Goal: Task Accomplishment & Management: Use online tool/utility

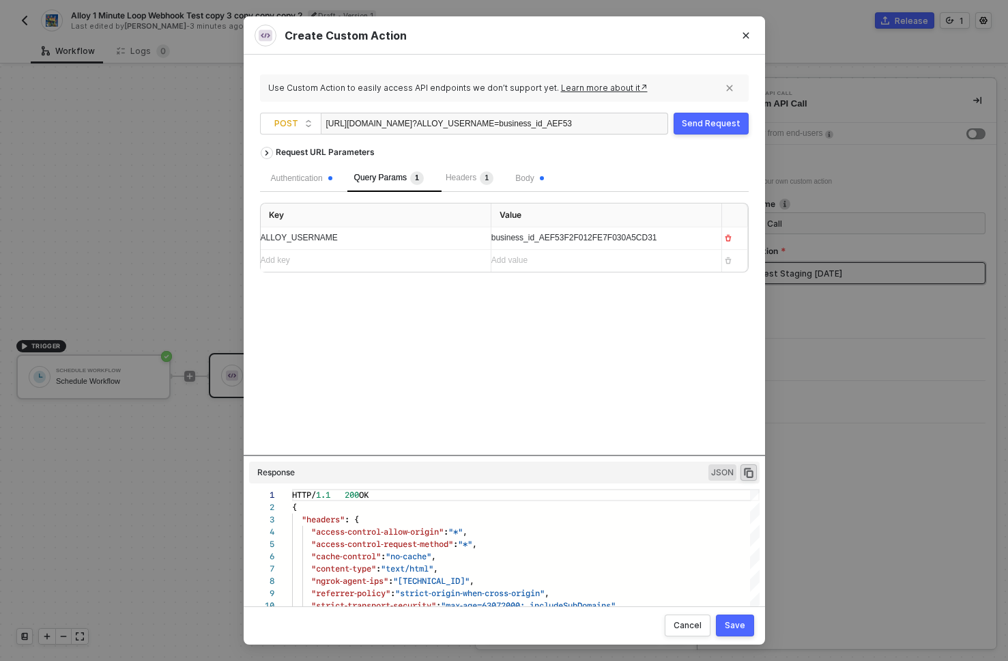
scroll to position [123, 0]
click at [315, 180] on div "Authentication" at bounding box center [301, 178] width 61 height 13
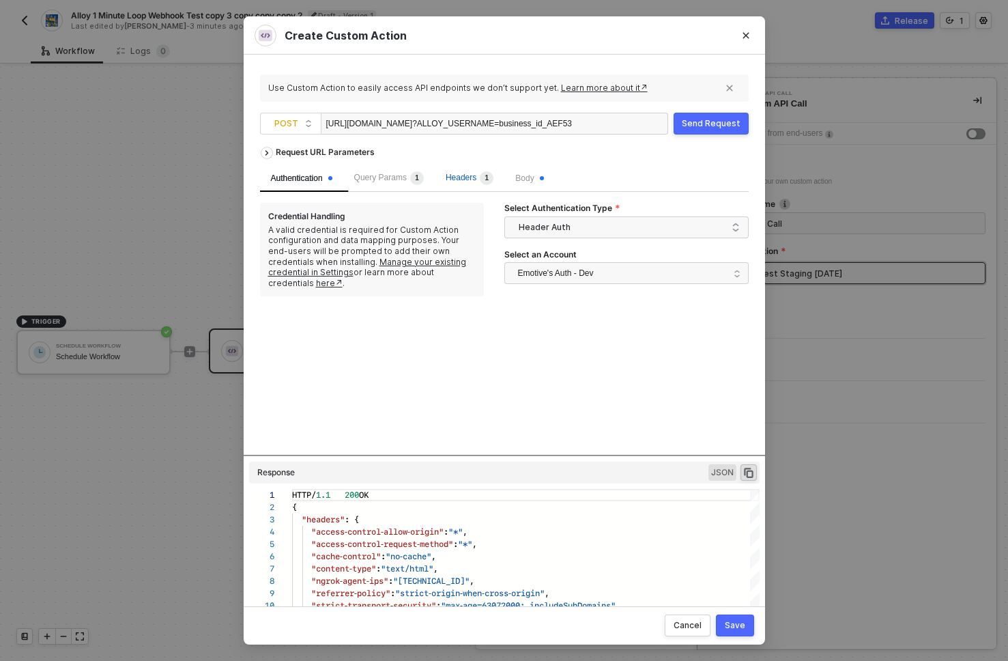
click at [471, 176] on span "Headers 1" at bounding box center [470, 178] width 48 height 10
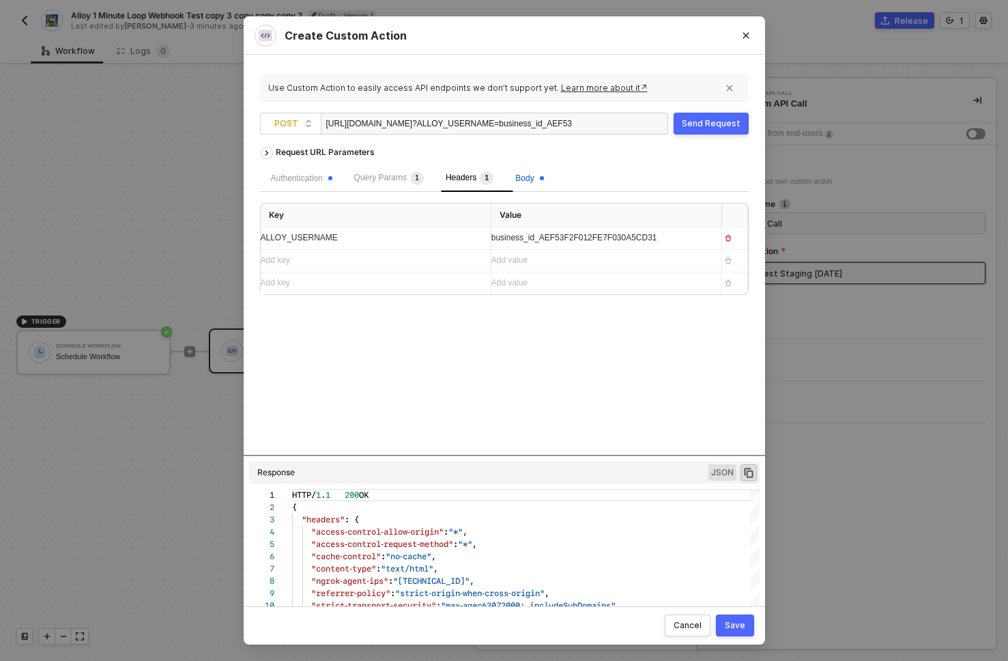
click at [530, 176] on span "Body" at bounding box center [529, 178] width 28 height 10
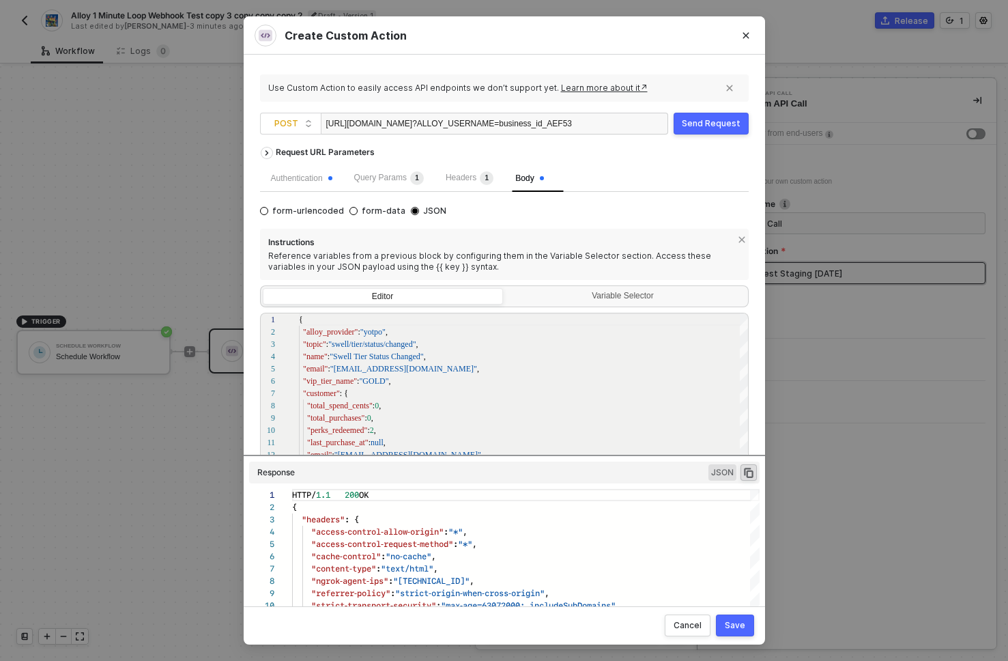
click at [455, 40] on div "Create Custom Action" at bounding box center [505, 36] width 500 height 22
click at [337, 123] on div "https://28fdd6ae44c1.ngrok-free.app/alloy/yotpo ?ALLOY_USERNAME=business_id_AEF…" at bounding box center [449, 124] width 246 height 22
drag, startPoint x: 337, startPoint y: 123, endPoint x: 510, endPoint y: 119, distance: 173.4
click at [510, 119] on div "https://28fdd6ae44c1.ngrok-free.app/alloy/yotpo ?ALLOY_USERNAME=business_id_AEF…" at bounding box center [449, 124] width 246 height 22
click at [513, 124] on div "https://28fdd6ae44c1.ngrok-free.app/alloy/yotpo ?ALLOY_USERNAME=business_id_AEF…" at bounding box center [449, 124] width 246 height 22
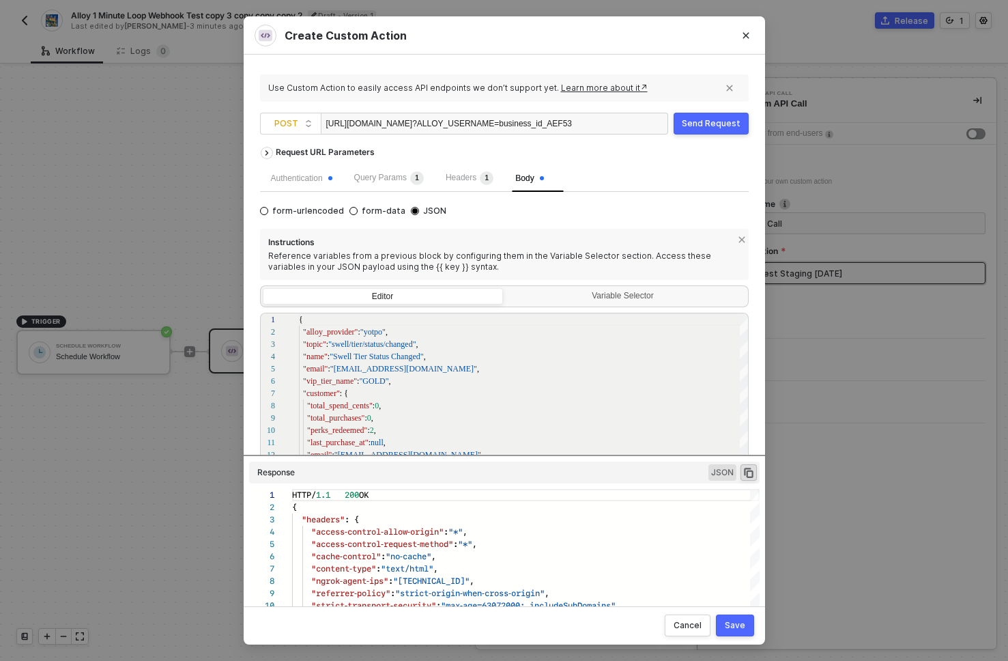
drag, startPoint x: 513, startPoint y: 124, endPoint x: 506, endPoint y: 125, distance: 7.5
click at [506, 125] on div "https://28fdd6ae44c1.ngrok-free.app/alloy/yotpo ?ALLOY_USERNAME=business_id_AEF…" at bounding box center [449, 124] width 246 height 22
click at [505, 125] on div "https://28fdd6ae44c1.ngrok-free.app/alloy/yotpo ?ALLOY_USERNAME=business_id_AEF…" at bounding box center [449, 124] width 246 height 22
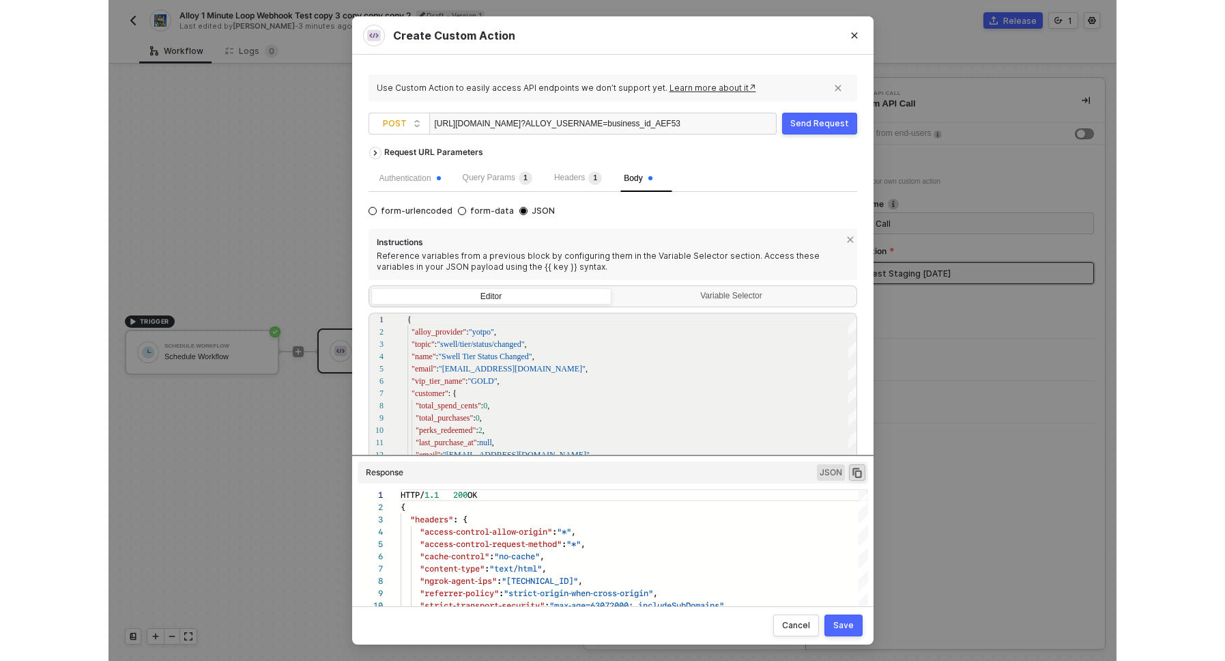
scroll to position [0, 206]
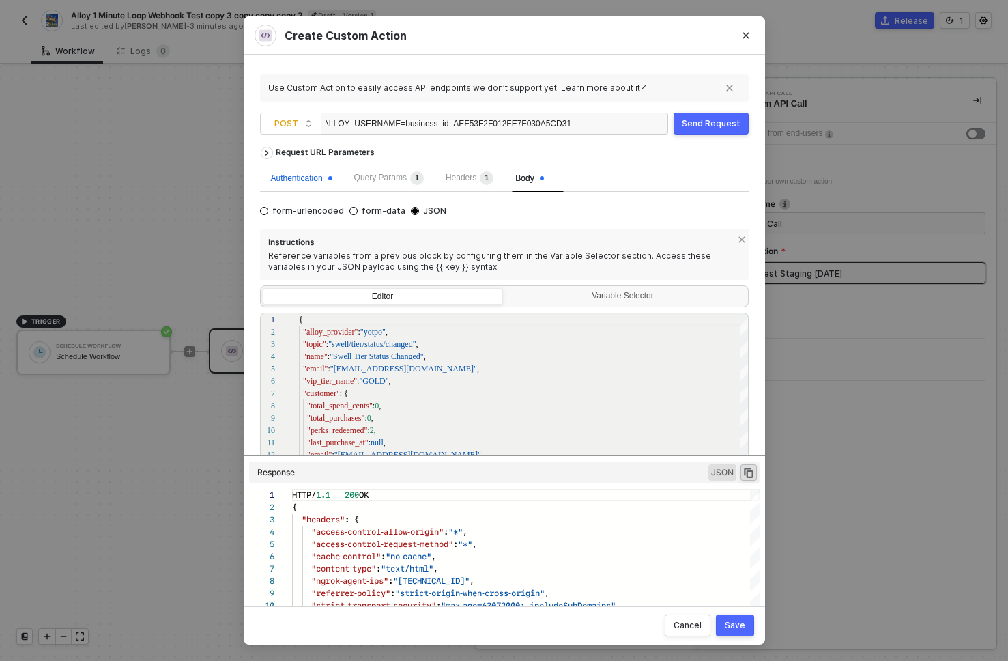
click at [306, 184] on div "Authentication" at bounding box center [301, 178] width 61 height 13
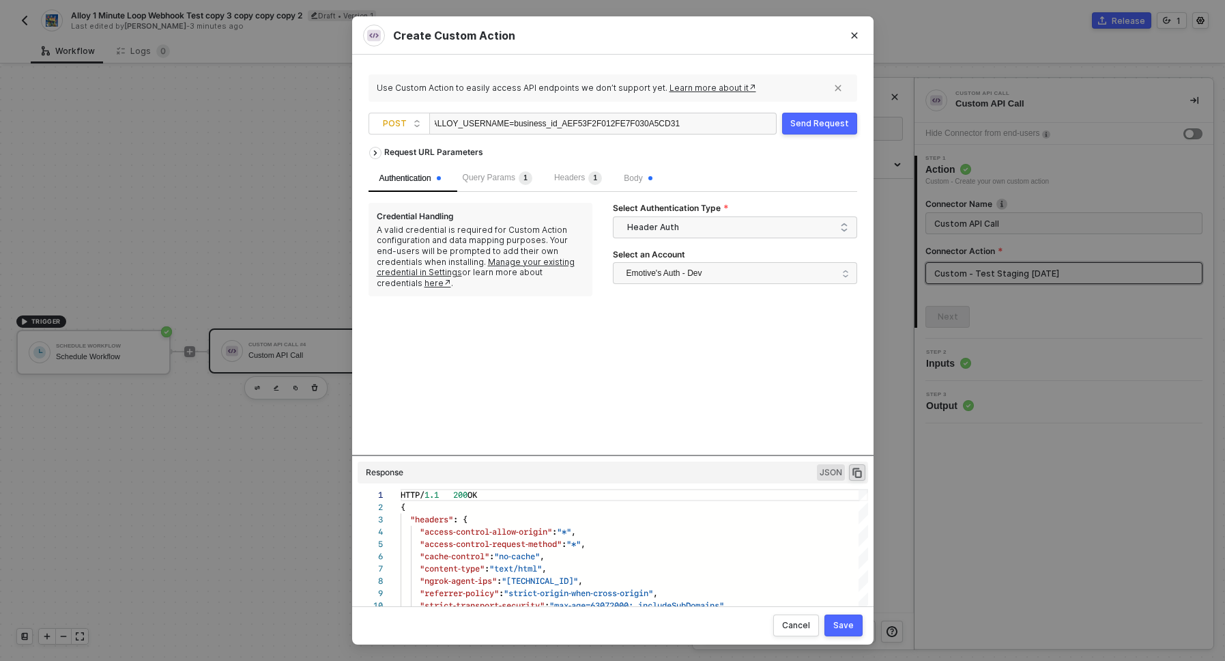
click at [520, 312] on div "Request URL Parameters Authentication Query Params 1 Headers 1 Body Credential …" at bounding box center [613, 297] width 489 height 315
click at [490, 177] on span "Query Params 1" at bounding box center [498, 178] width 70 height 10
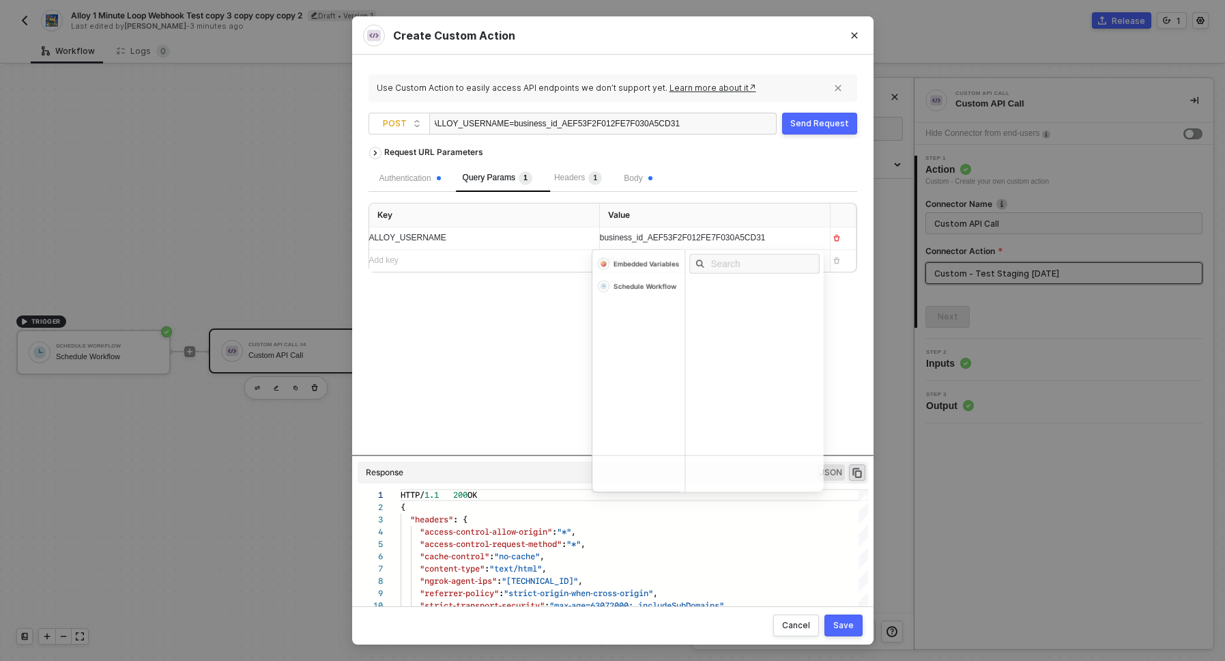
click at [662, 237] on span "business_id_AEF53F2F012FE7F030A5CD31" at bounding box center [683, 238] width 166 height 10
click at [666, 266] on div "Embedded Variables" at bounding box center [648, 264] width 68 height 10
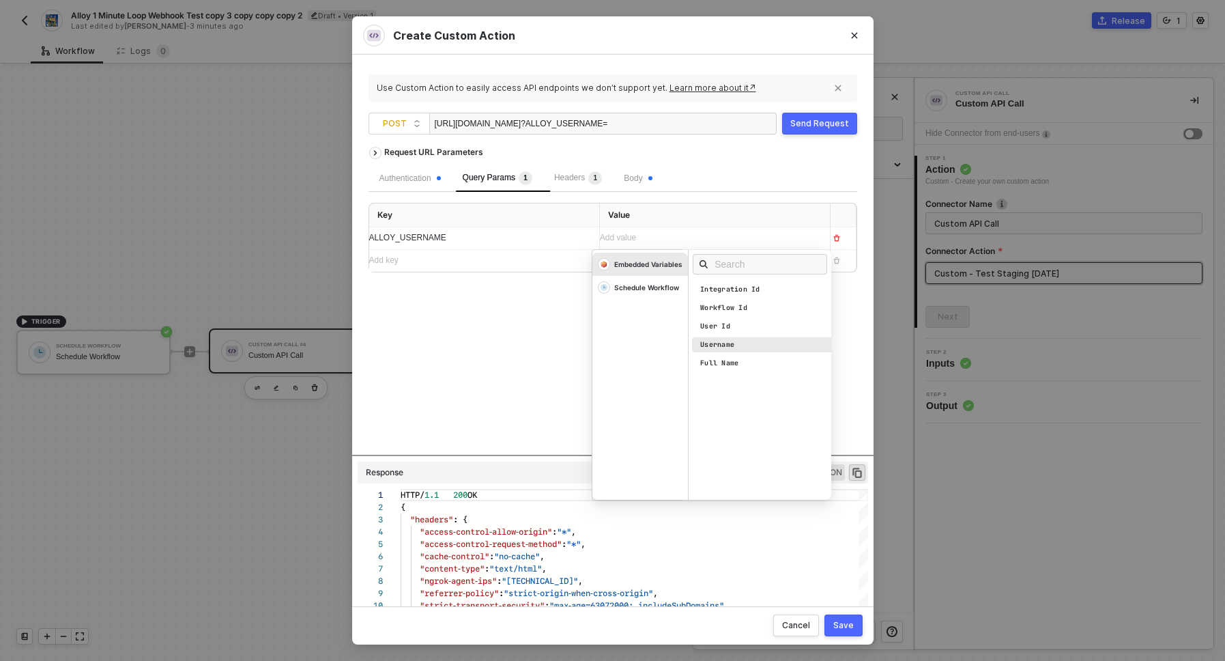
click at [729, 344] on div "Username" at bounding box center [717, 345] width 34 height 10
click at [718, 240] on div "﻿ ﻿ Username ﻿" at bounding box center [702, 238] width 205 height 15
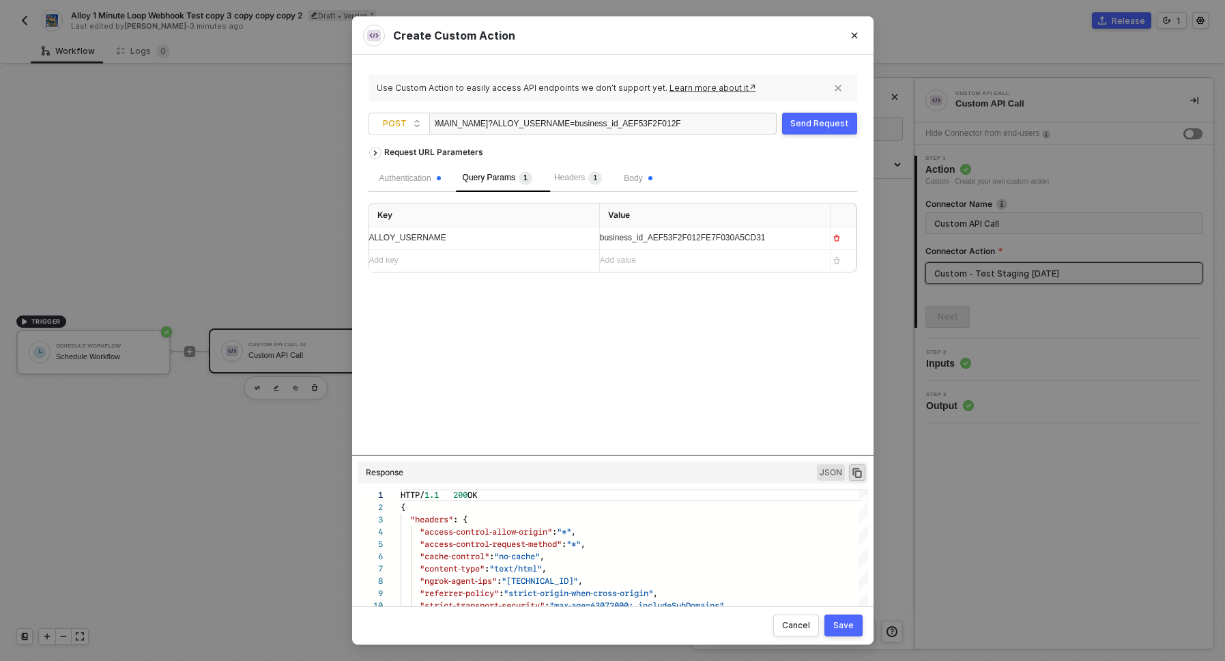
click at [482, 346] on div "Request URL Parameters Authentication Query Params 1 Headers 1 Body Key Value A…" at bounding box center [613, 297] width 489 height 315
click at [609, 306] on div "Request URL Parameters Authentication Query Params 1 Headers 1 Body Key Value A…" at bounding box center [613, 297] width 489 height 315
click at [506, 371] on div "Request URL Parameters Authentication Query Params 1 Headers 1 Body Key Value A…" at bounding box center [613, 297] width 489 height 315
click at [646, 179] on span "Body" at bounding box center [638, 178] width 28 height 10
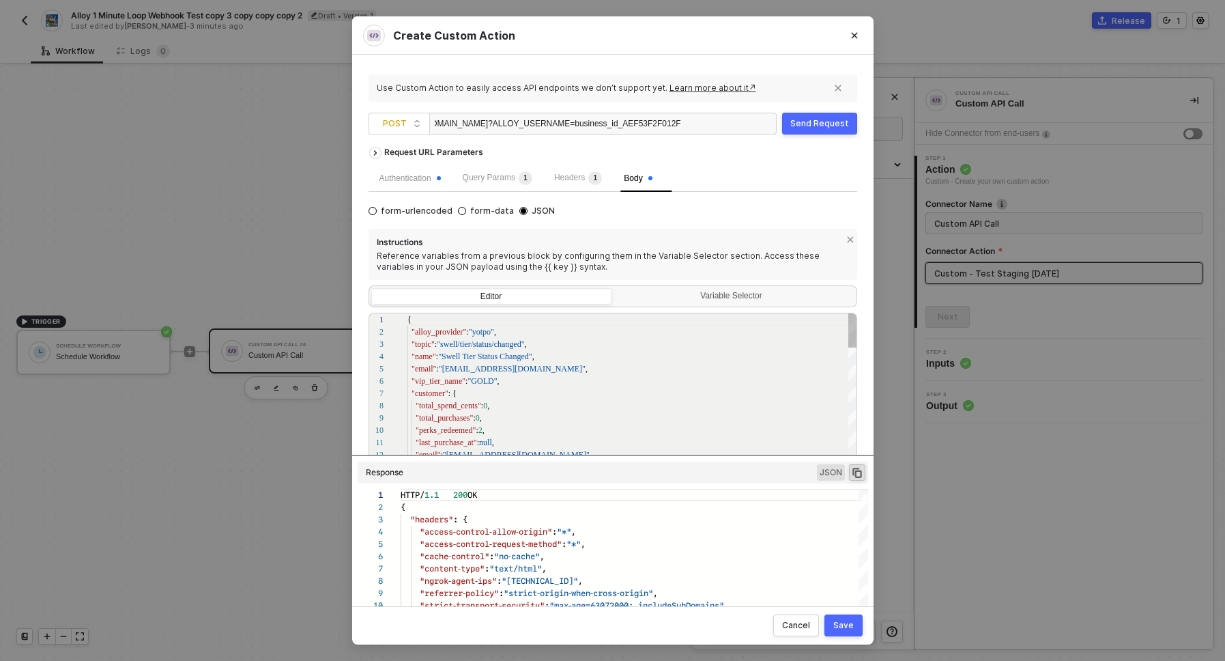
scroll to position [123, 0]
click at [435, 335] on span ""alloy_provider"" at bounding box center [439, 332] width 55 height 10
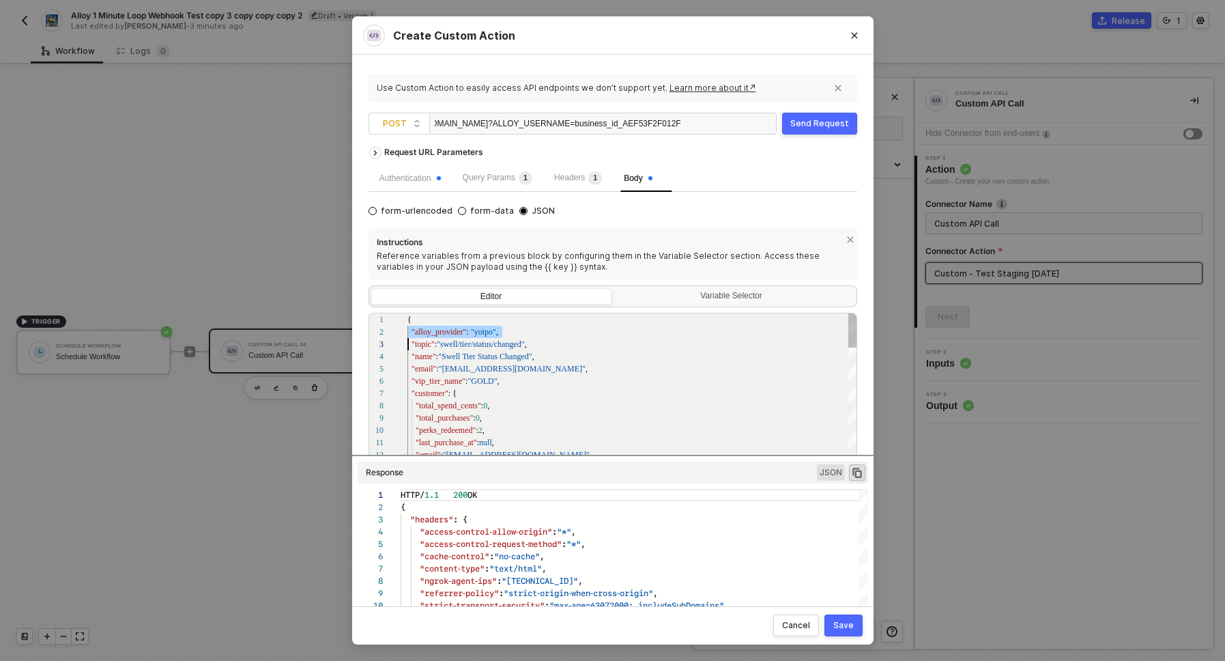
scroll to position [12, 56]
click at [435, 335] on div "16 13 14 15 10 11 12 7 8 9 4 5 6 2 3 1 "points_expire_at" : null , "referred_by…" at bounding box center [613, 407] width 489 height 188
click at [506, 367] on div "16 13 14 15 10 11 12 7 8 9 4 5 6 2 3 1 "points_expire_at" : null , "referred_by…" at bounding box center [613, 407] width 489 height 188
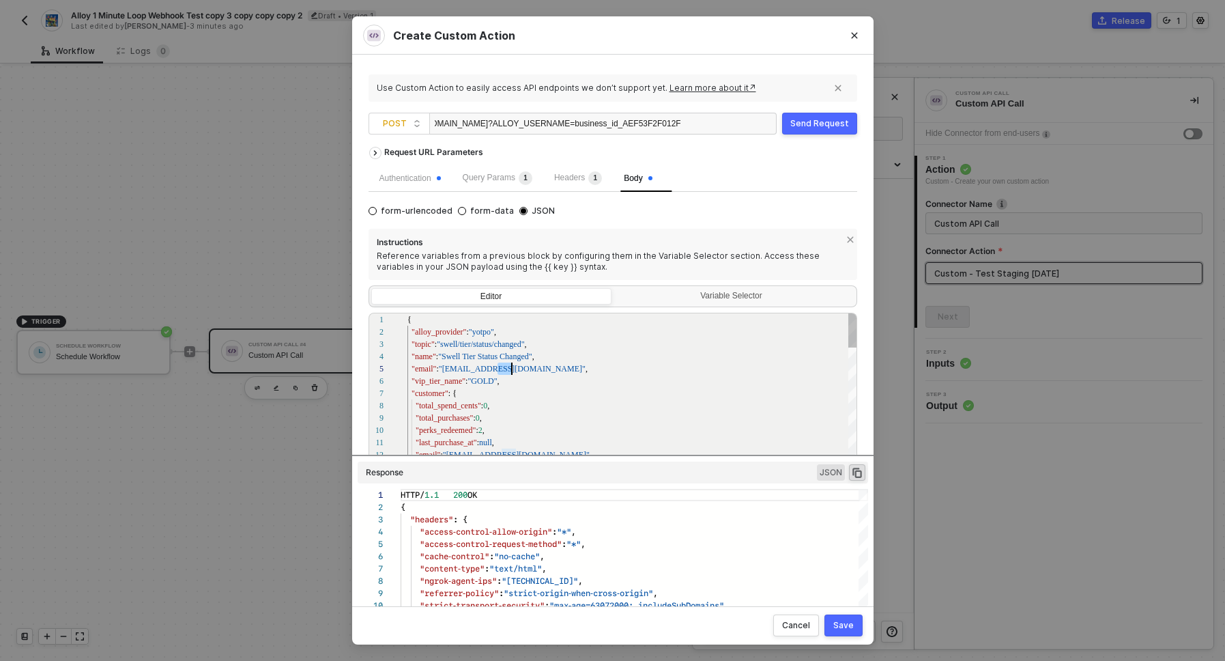
click at [506, 367] on div "16 13 14 15 10 11 12 7 8 9 4 5 6 2 3 1 "points_expire_at" : null , "referred_by…" at bounding box center [613, 407] width 489 height 188
click at [443, 332] on span ""alloy_provider"" at bounding box center [439, 332] width 55 height 10
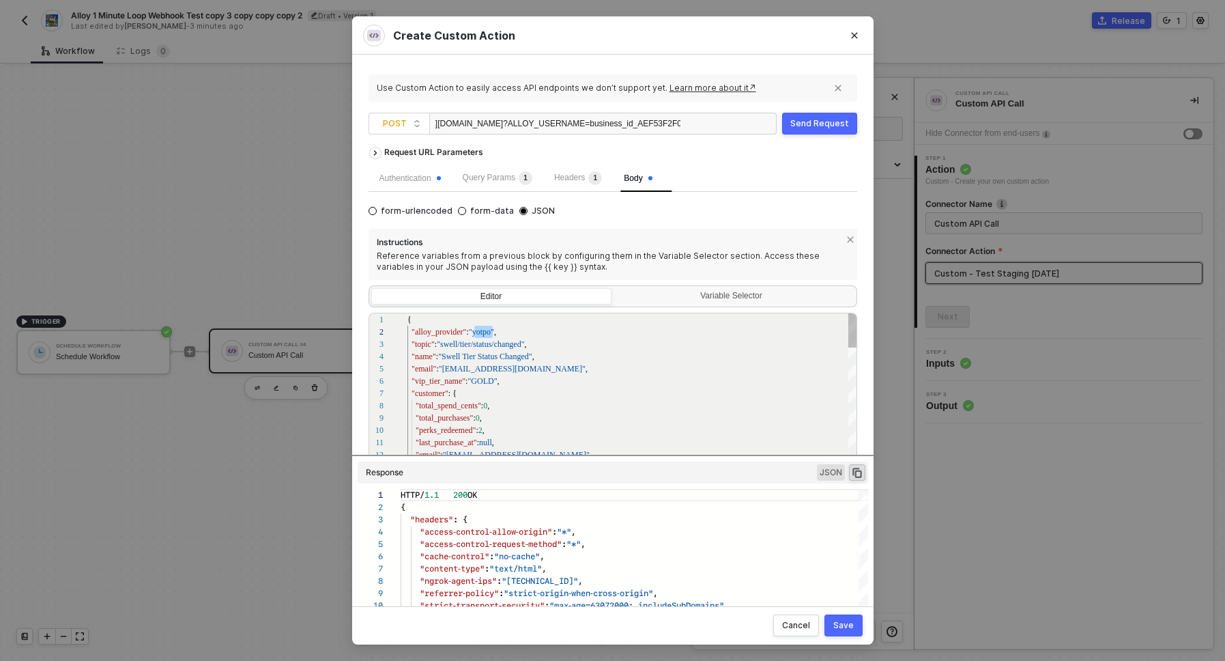
click at [492, 361] on div "16 13 14 15 10 11 12 7 8 9 4 5 6 2 3 1 "points_expire_at" : null , "referred_by…" at bounding box center [613, 407] width 489 height 188
click at [451, 369] on div "16 13 14 15 10 11 12 7 8 9 4 5 6 2 3 1 "points_expire_at" : null , "referred_by…" at bounding box center [613, 407] width 489 height 188
drag, startPoint x: 451, startPoint y: 369, endPoint x: 502, endPoint y: 370, distance: 50.5
click at [502, 370] on div "16 13 14 15 10 11 12 7 8 9 4 5 6 2 3 1 "points_expire_at" : null , "referred_by…" at bounding box center [613, 407] width 489 height 188
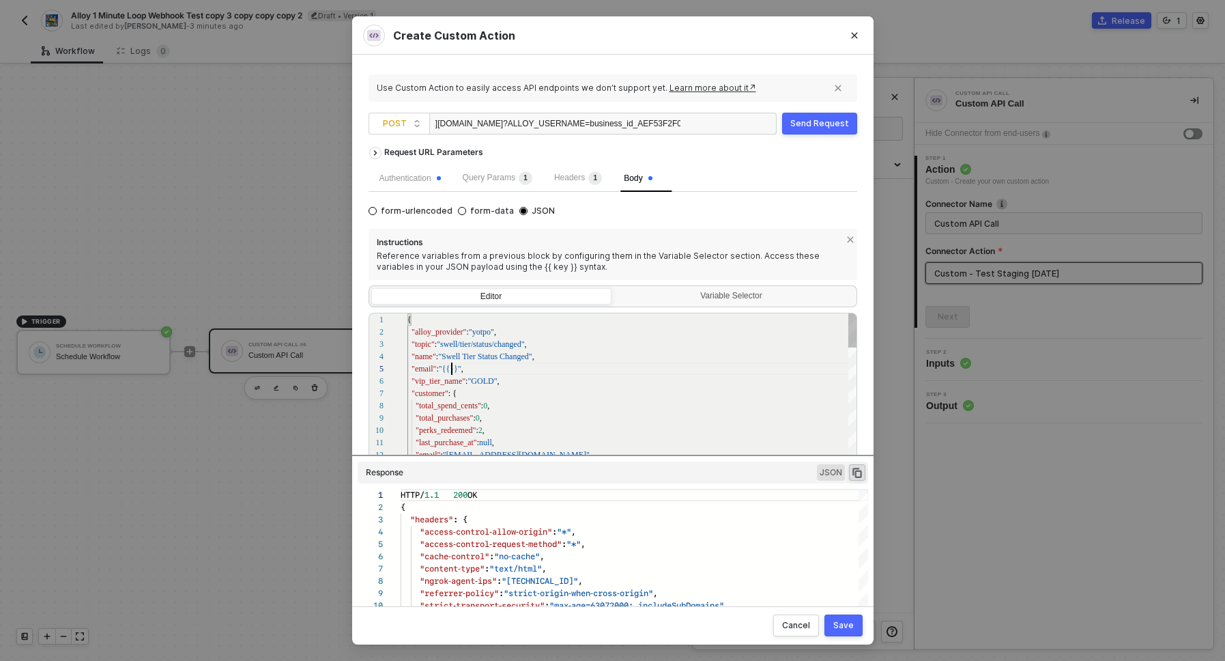
paste textarea "[EMAIL_ADDRESS][DOMAIN_NAME]"
click at [483, 370] on div "16 13 14 15 10 11 12 7 8 9 4 5 6 2 3 1 "points_expire_at" : null , "referred_by…" at bounding box center [613, 407] width 489 height 188
type textarea "{ "alloy_provider": "yotpo", "topic": "swell/tier/status/changed", "name": "Swe…"
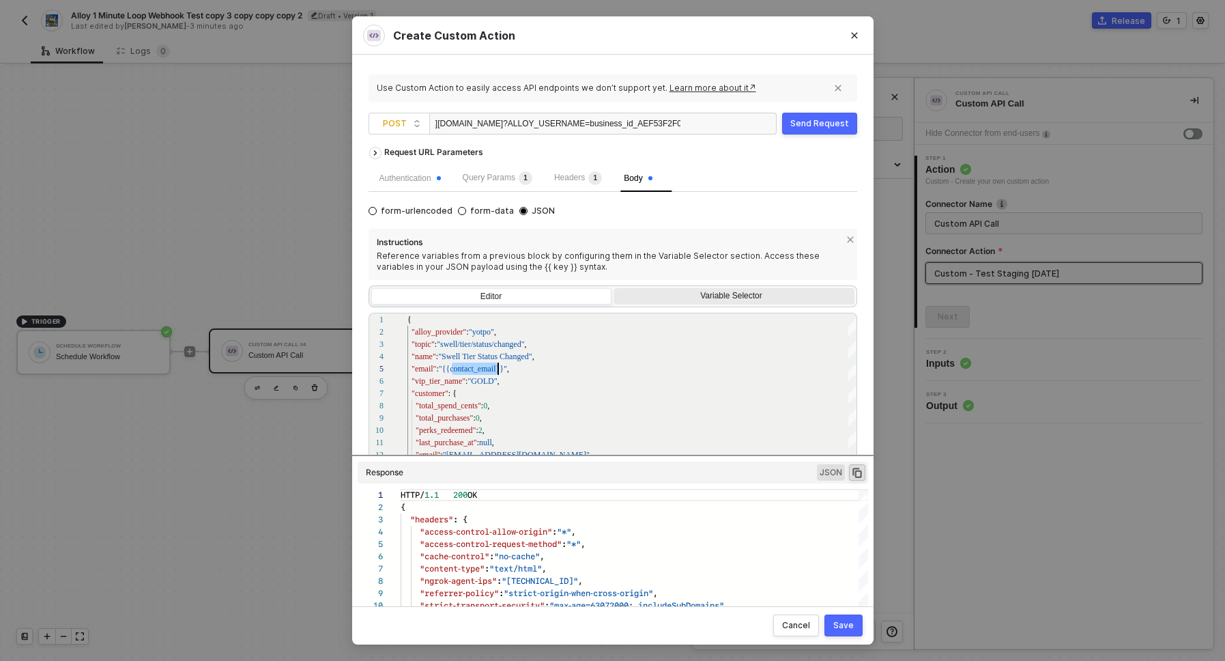
click at [688, 291] on div "Variable Selector" at bounding box center [733, 296] width 223 height 11
click at [614, 288] on input "Variable Selector" at bounding box center [614, 288] width 0 height 0
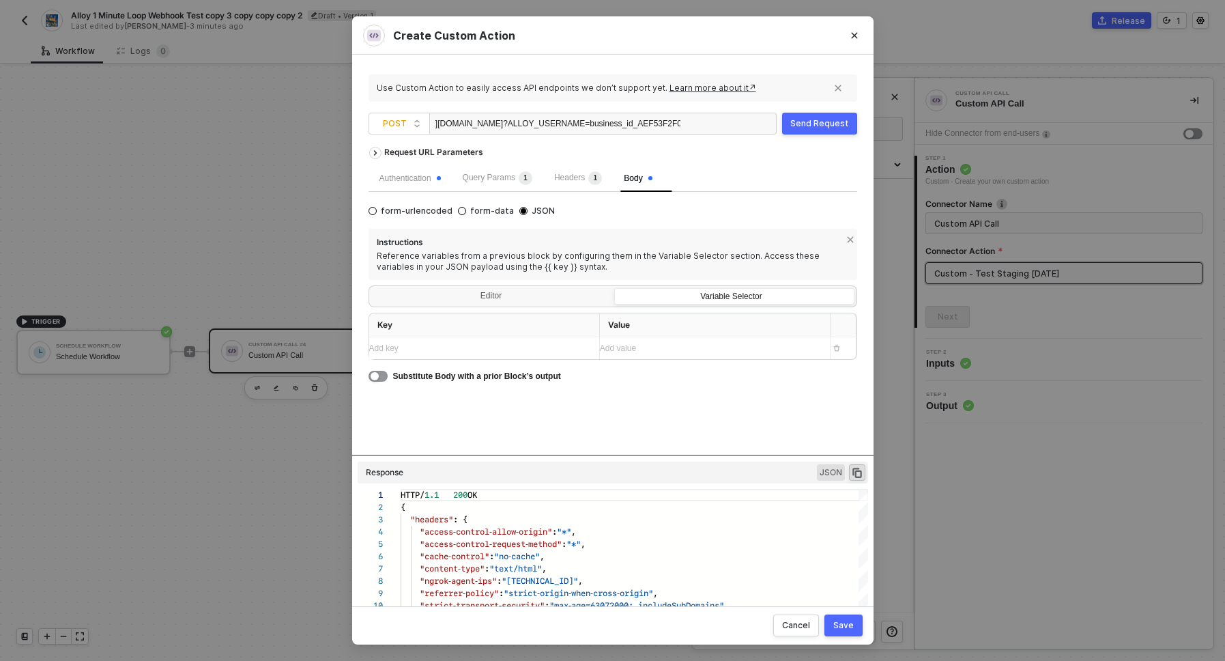
click at [461, 350] on div "Add key ﻿" at bounding box center [478, 348] width 219 height 13
click at [507, 289] on div "Editor" at bounding box center [491, 297] width 240 height 19
click at [371, 288] on input "Editor" at bounding box center [371, 288] width 0 height 0
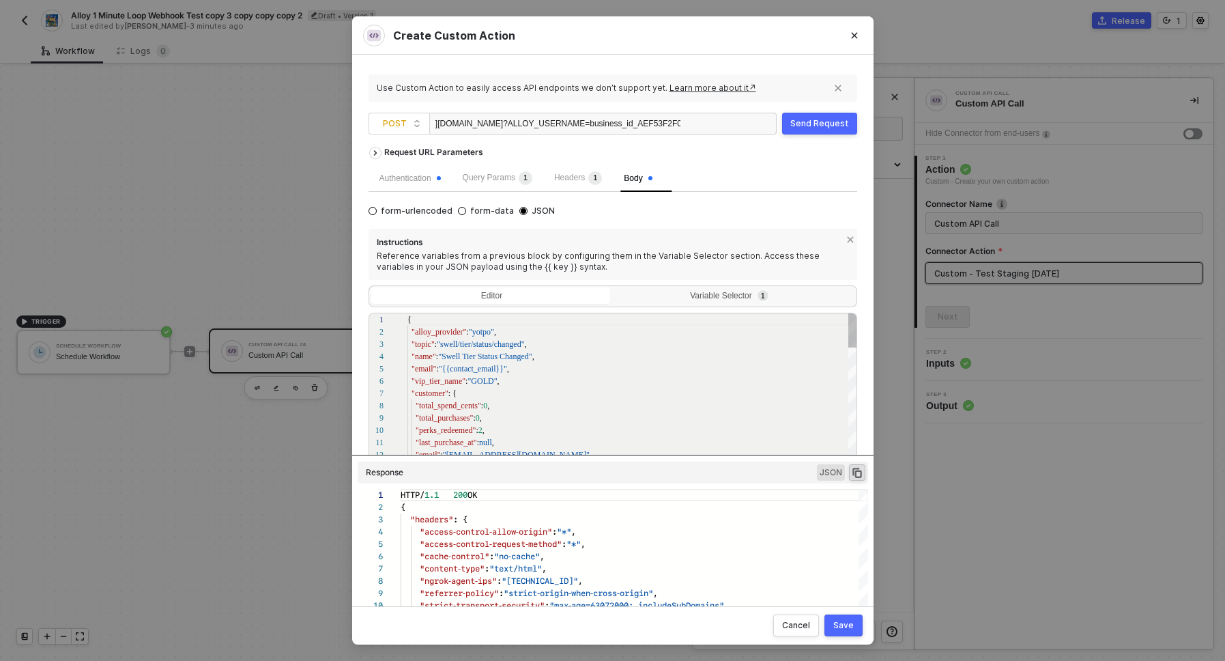
scroll to position [123, 0]
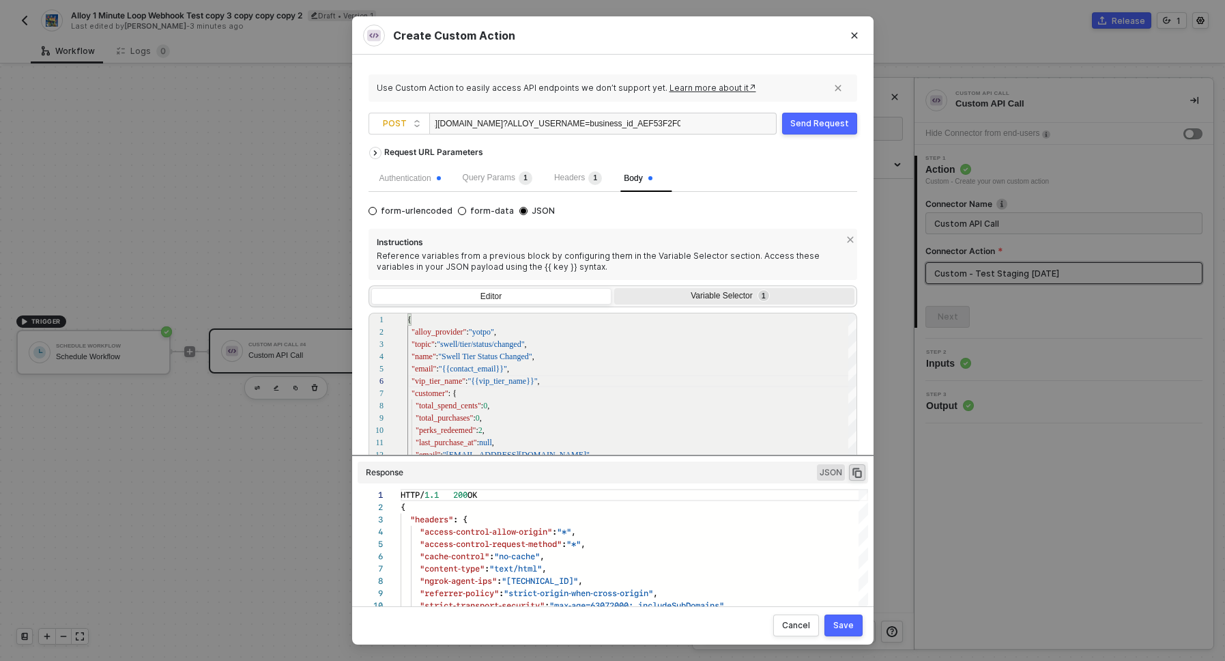
type textarea "{ "alloy_provider": "yotpo", "topic": "swell/tier/status/changed", "name": "Swe…"
click at [724, 295] on div "Variable Selector 1" at bounding box center [733, 296] width 223 height 11
click at [614, 288] on input "Variable Selector 1" at bounding box center [614, 288] width 0 height 0
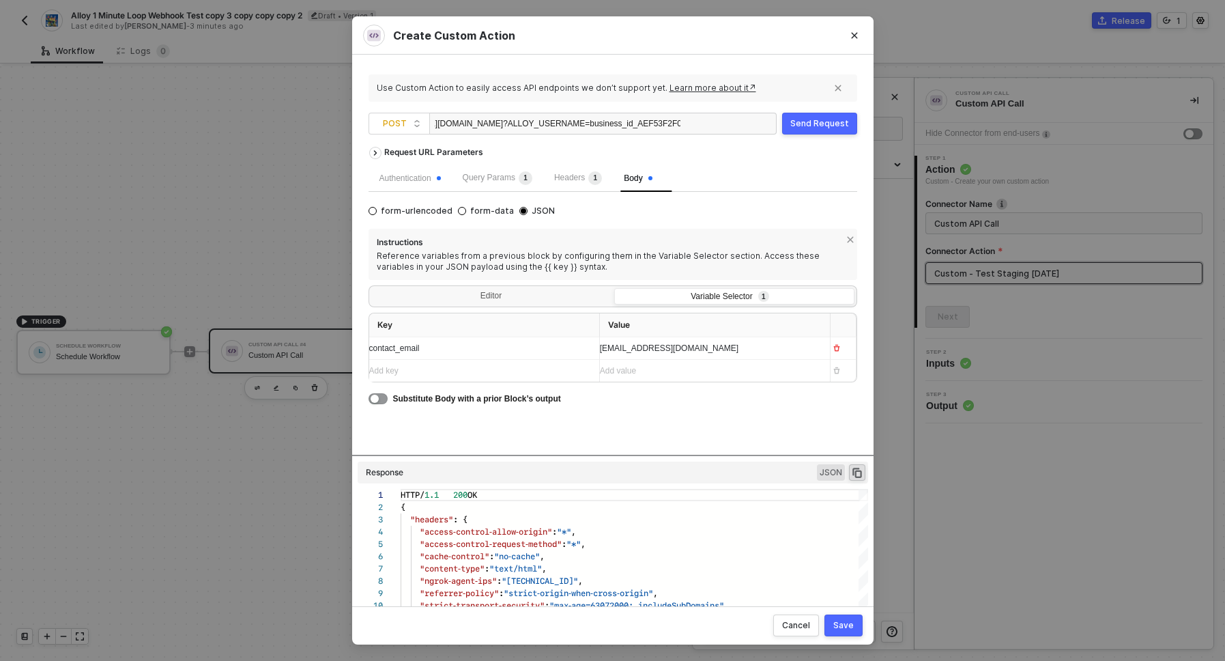
click at [552, 368] on div "Add key ﻿" at bounding box center [471, 371] width 205 height 13
click at [552, 368] on div "GOLD" at bounding box center [471, 371] width 205 height 13
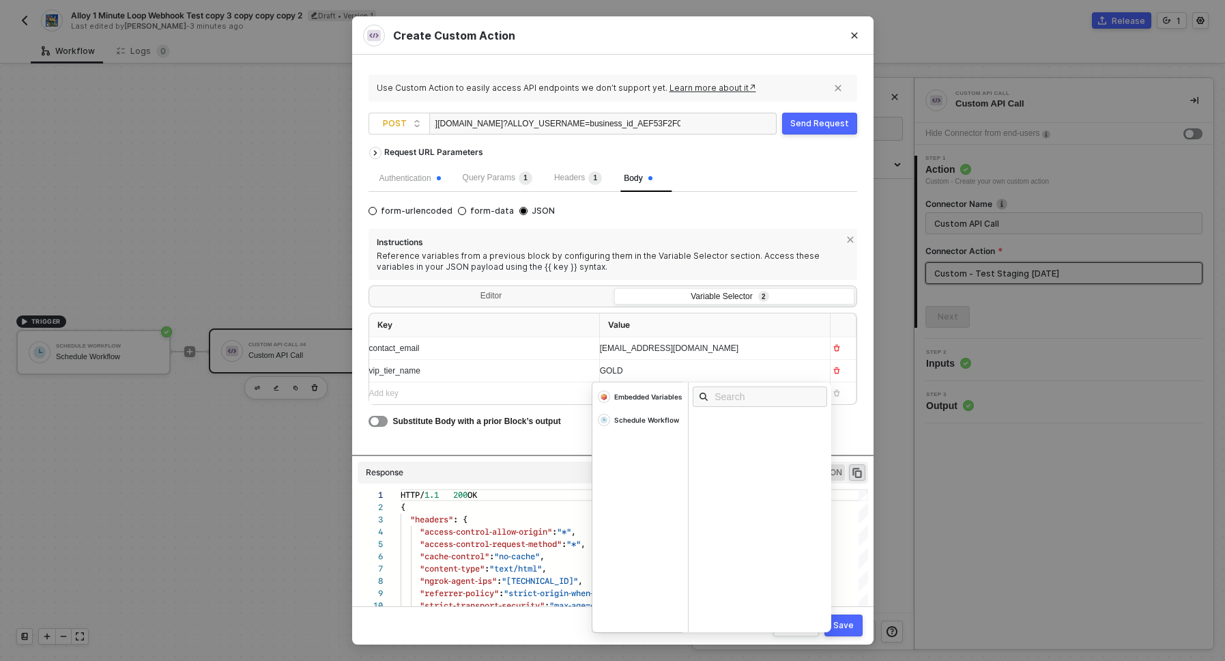
click at [525, 407] on div "Instructions Reference variables from a previous block by configuring them in t…" at bounding box center [613, 328] width 489 height 199
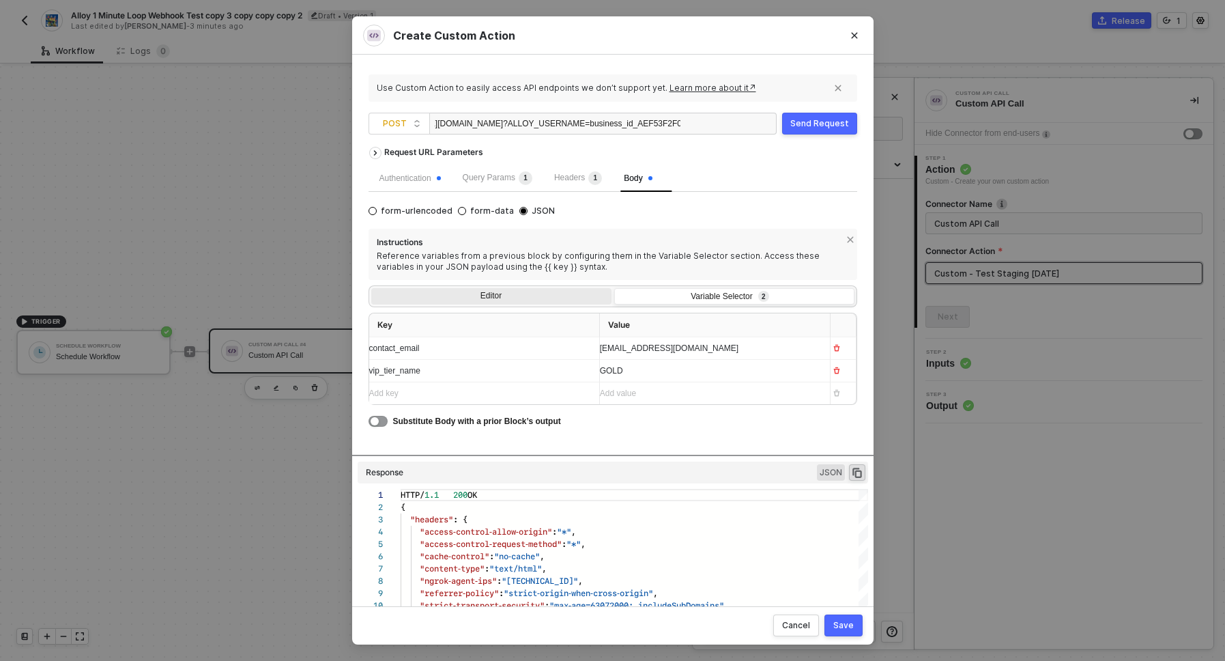
click at [487, 295] on div "Editor" at bounding box center [491, 297] width 240 height 19
click at [371, 288] on input "Editor" at bounding box center [371, 288] width 0 height 0
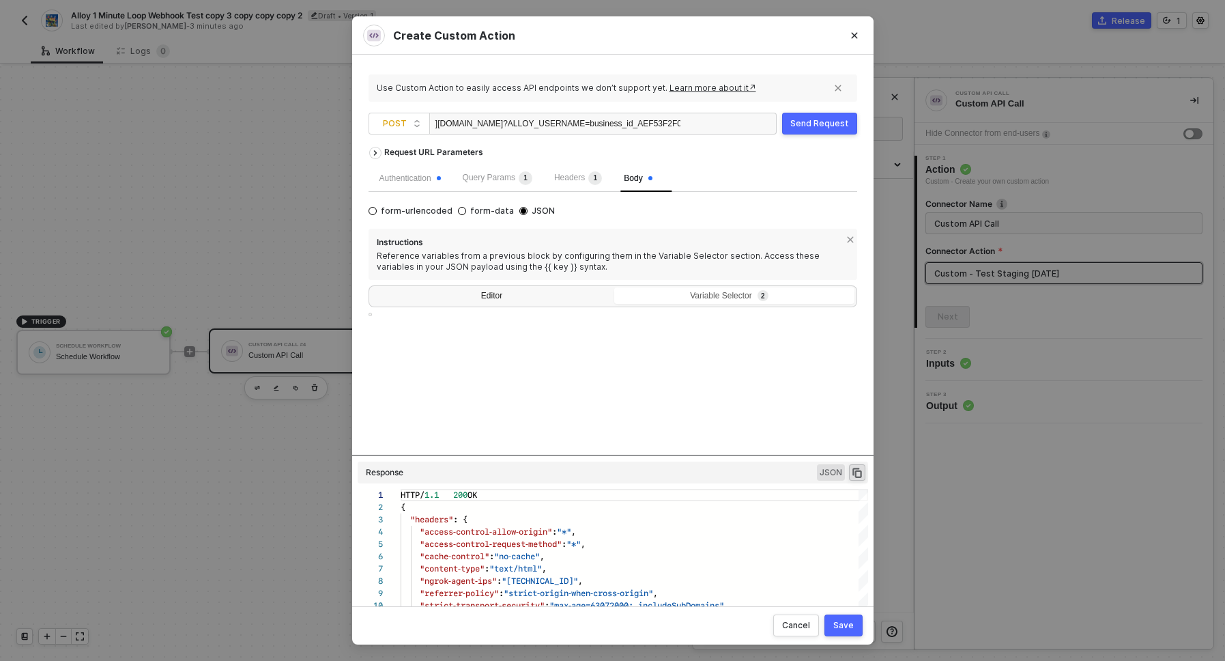
type textarea "{ "alloy_provider": "yotpo", "topic": "swell/tier/status/changed", "name": "Swe…"
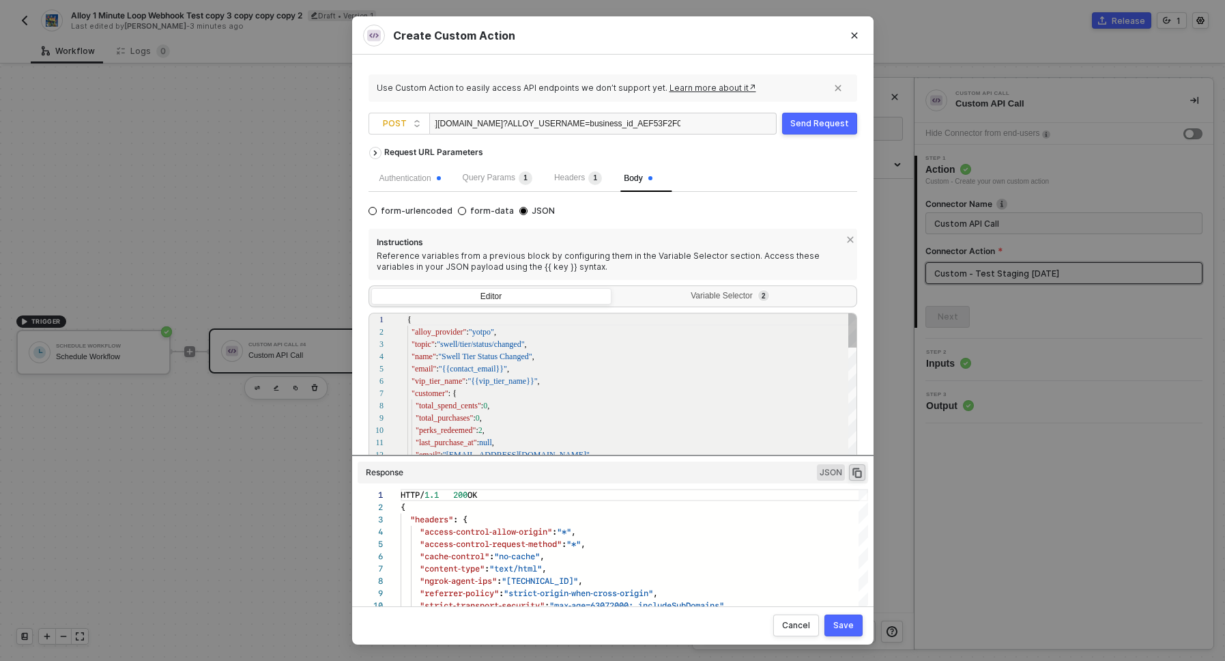
click at [436, 369] on div "1 2 3 4 5 6 7 8 9 10 11 12 13 14 15 16 { "alloy_provider" : "yotpo" , "topic" :…" at bounding box center [613, 407] width 489 height 188
drag, startPoint x: 436, startPoint y: 369, endPoint x: 436, endPoint y: 378, distance: 9.6
click at [436, 378] on span ""vip_tier_name"" at bounding box center [439, 381] width 54 height 10
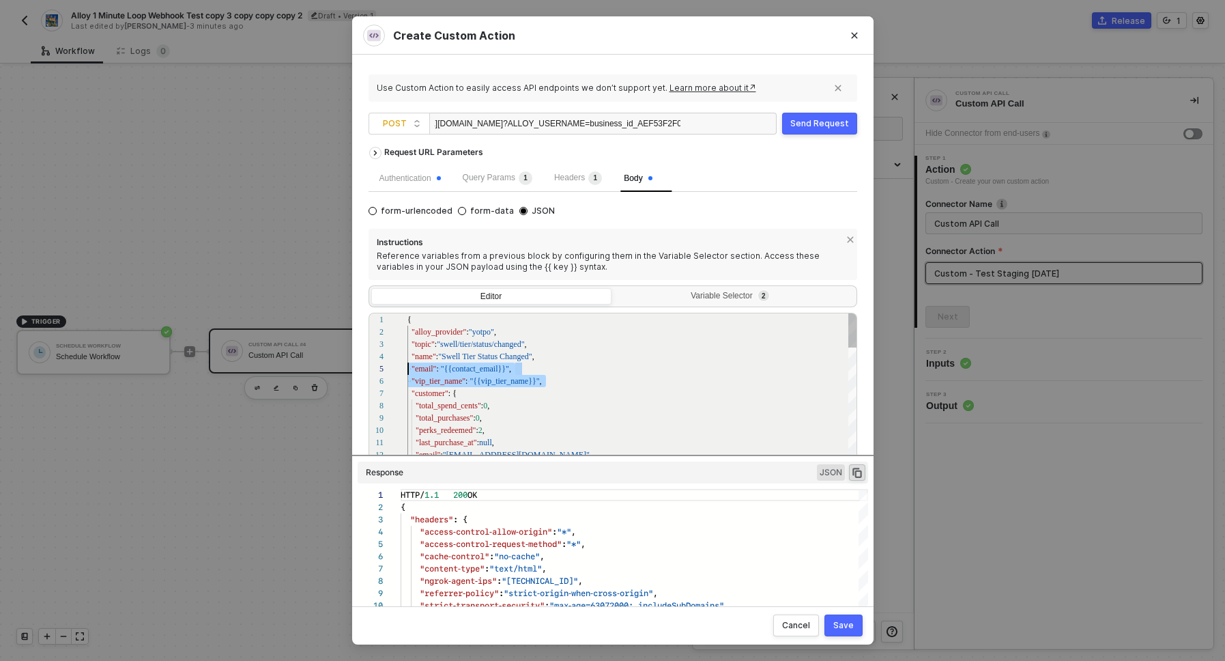
drag, startPoint x: 436, startPoint y: 378, endPoint x: 436, endPoint y: 369, distance: 8.9
click at [502, 371] on span ""{{contact_email}}"" at bounding box center [474, 369] width 68 height 10
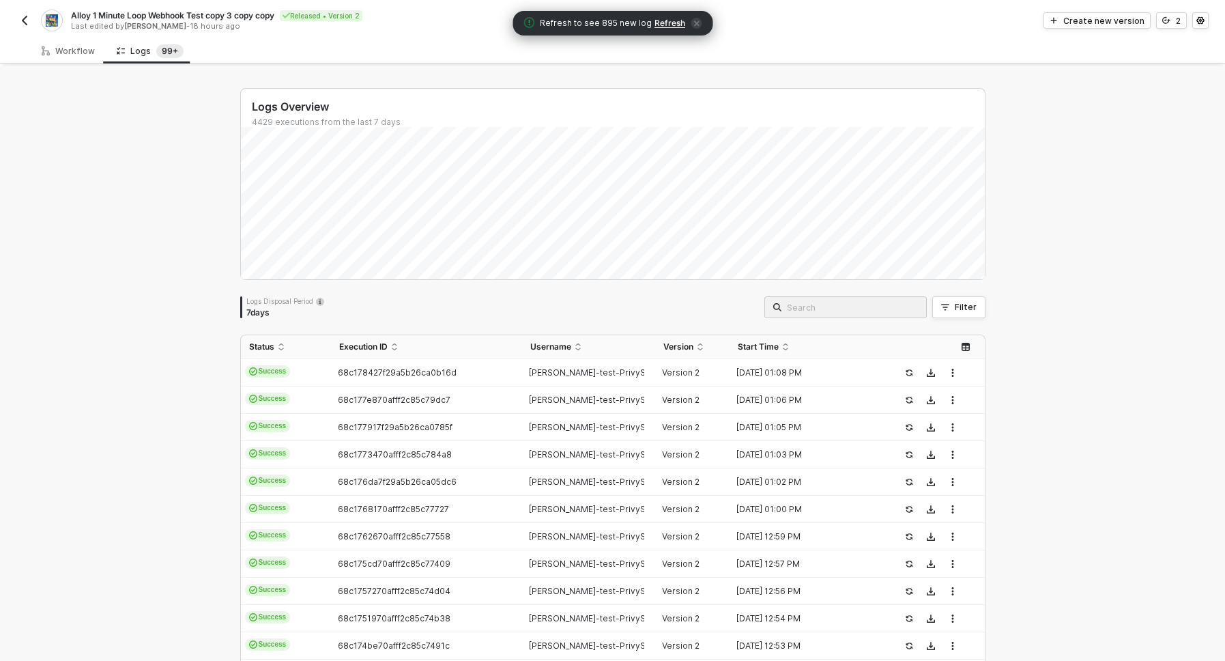
click at [155, 316] on div "Logs Overview 4429 executions from the last 7 days Wed 3 Success 0 Failure 0 Lo…" at bounding box center [612, 516] width 1225 height 900
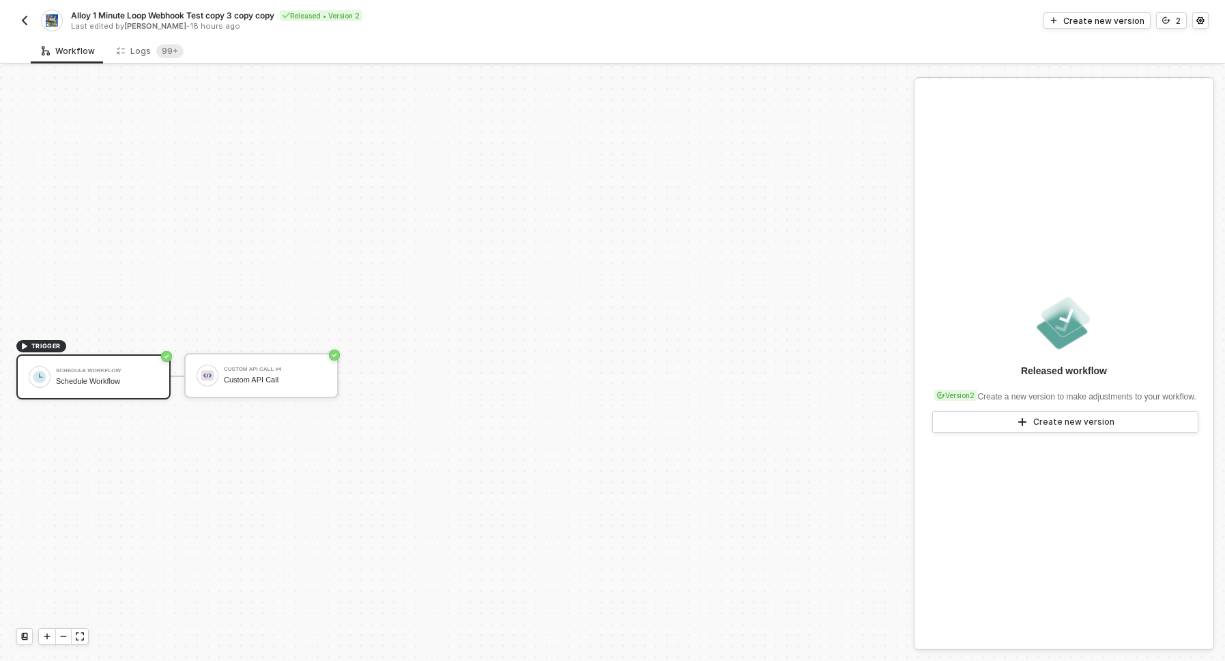
scroll to position [25, 0]
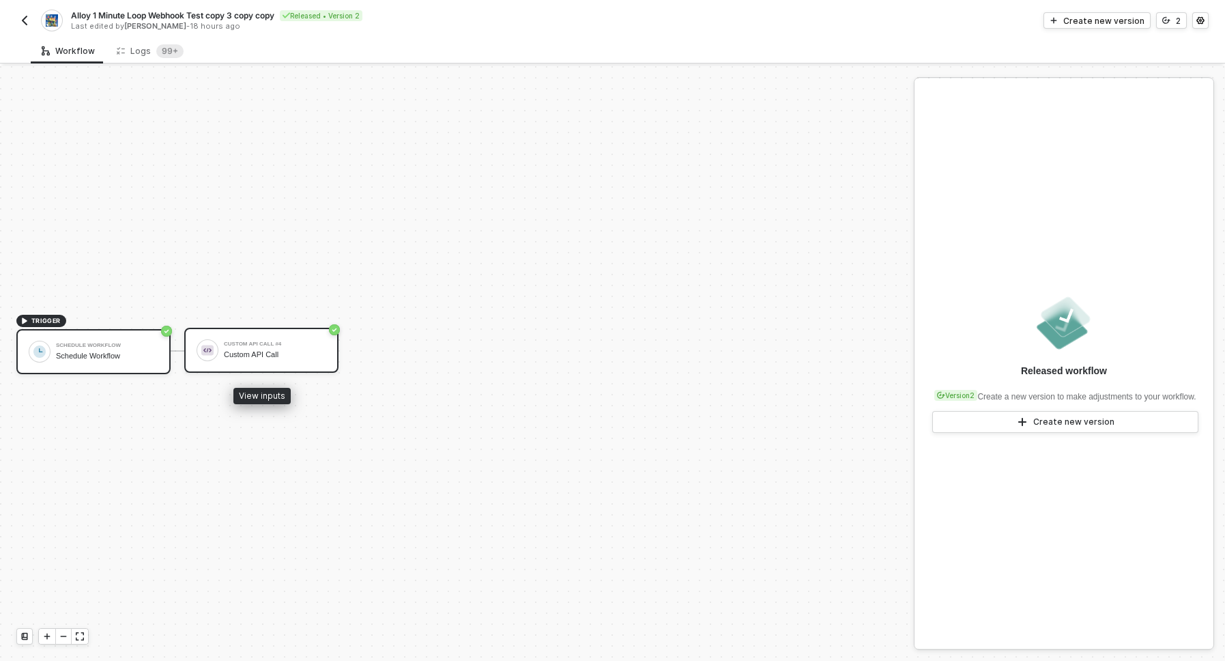
click at [223, 348] on div "Custom API Call #4 Custom API Call" at bounding box center [272, 350] width 108 height 26
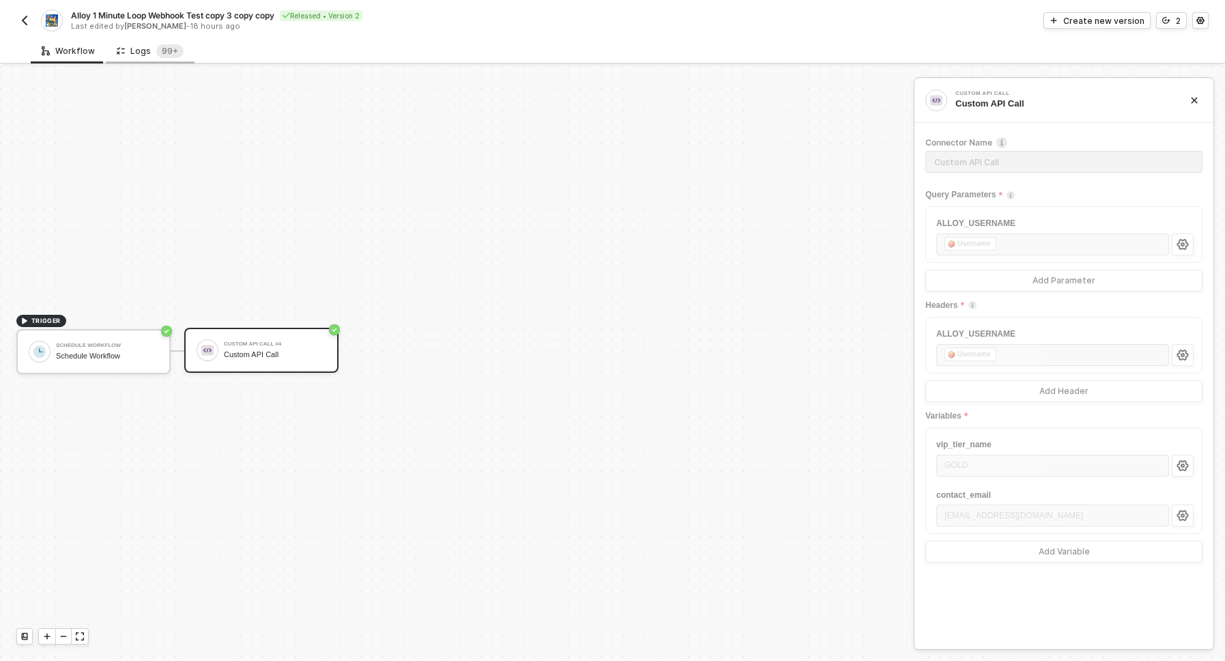
click at [139, 61] on div "Logs 99+" at bounding box center [150, 50] width 89 height 25
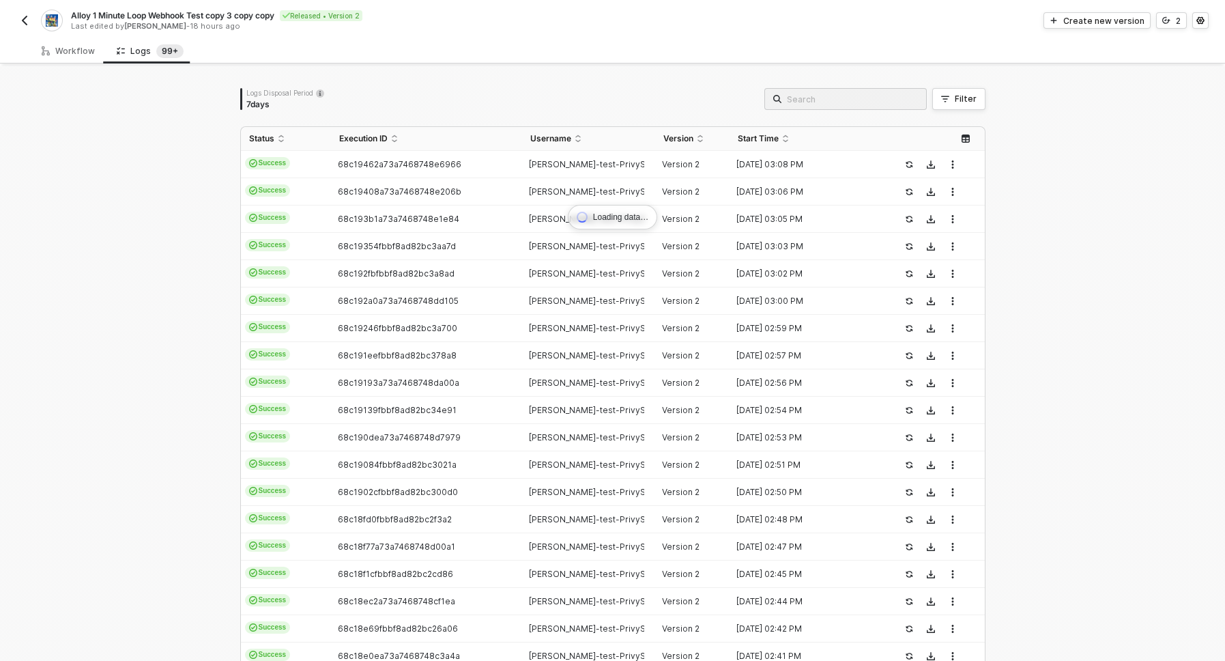
click at [96, 199] on div "Loading data… Logs Disposal Period 7 days Filter Status Execution ID Username V…" at bounding box center [612, 412] width 1225 height 692
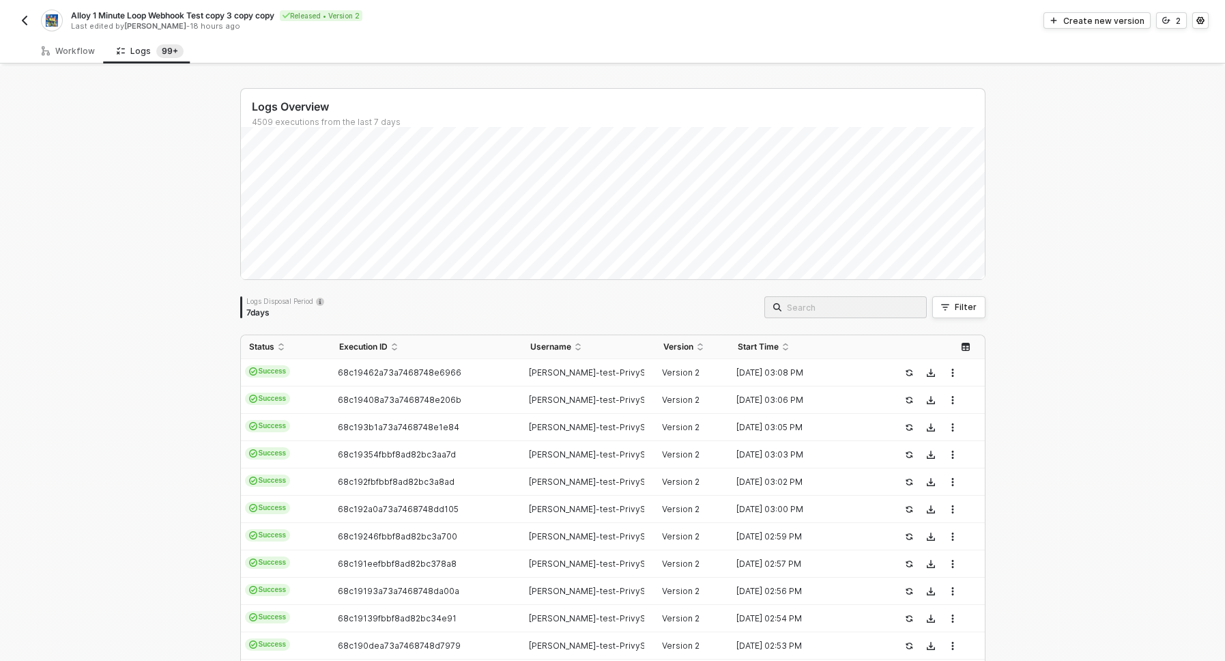
click at [1077, 303] on div "Logs Overview 4509 executions from the last 7 days Tue 9 Success 763 Failure 19…" at bounding box center [612, 516] width 1225 height 900
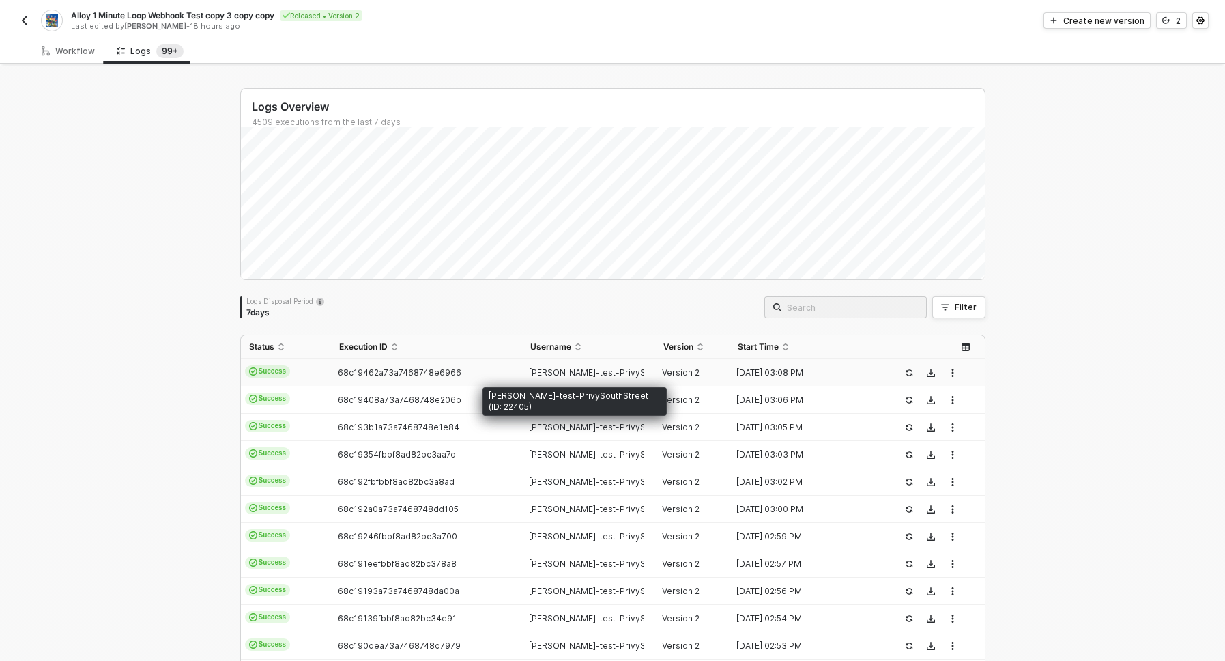
click at [562, 371] on span "mullins-test-PrivySo..." at bounding box center [593, 372] width 128 height 10
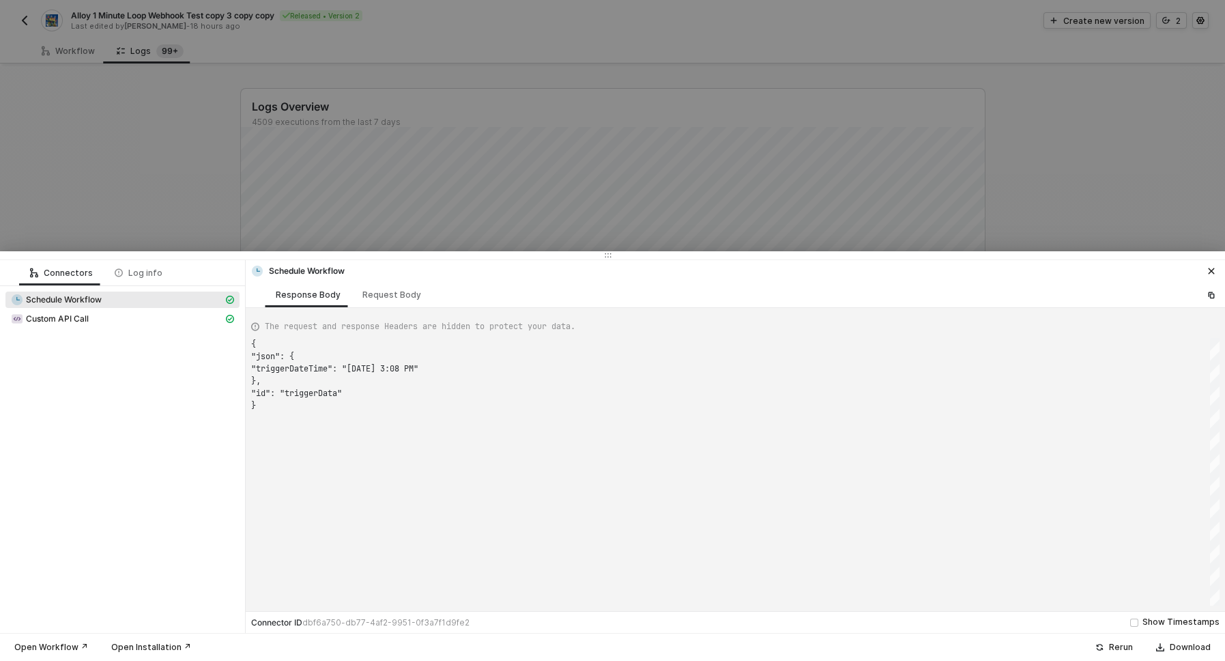
scroll to position [61, 0]
click at [296, 124] on div at bounding box center [612, 330] width 1225 height 661
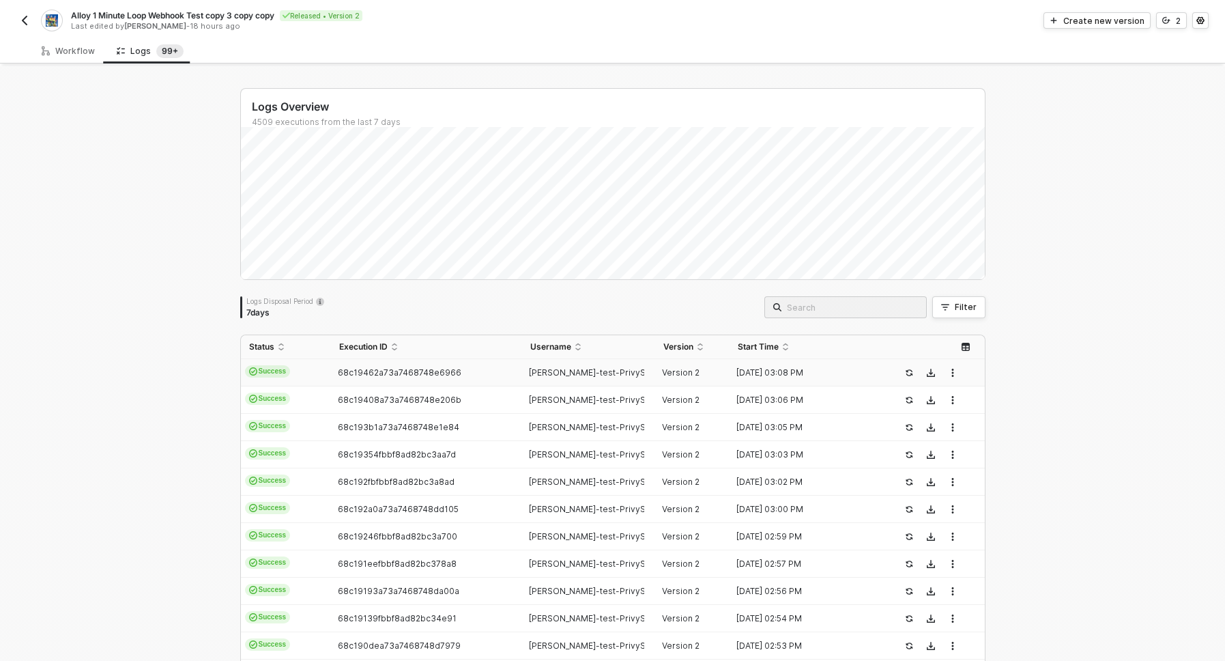
click at [630, 372] on div "mullins-test-PrivySo..." at bounding box center [583, 372] width 122 height 11
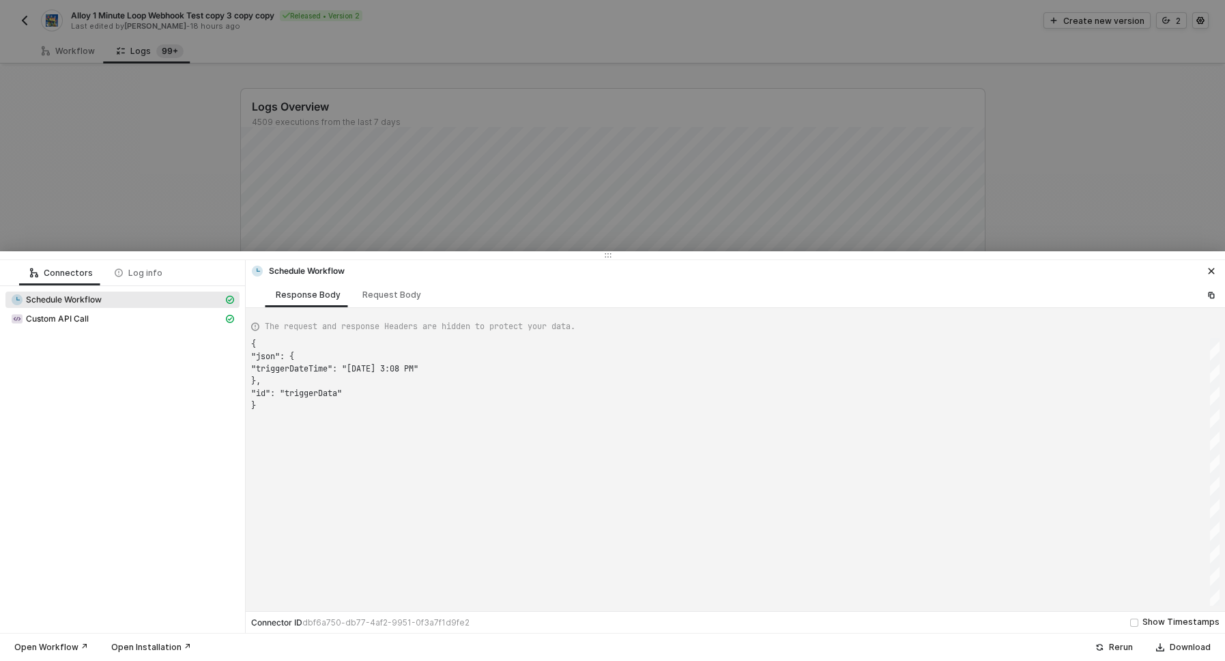
scroll to position [61, 0]
click at [118, 380] on div "Connectors Log info Schedule Workflow Custom API Call" at bounding box center [123, 446] width 246 height 373
click at [90, 320] on div "Custom API Call" at bounding box center [117, 319] width 212 height 12
type textarea "{ "json": { "data": null, "headers": { "date": "Wed, 10 Sep 2025 15:08:20 GMT",…"
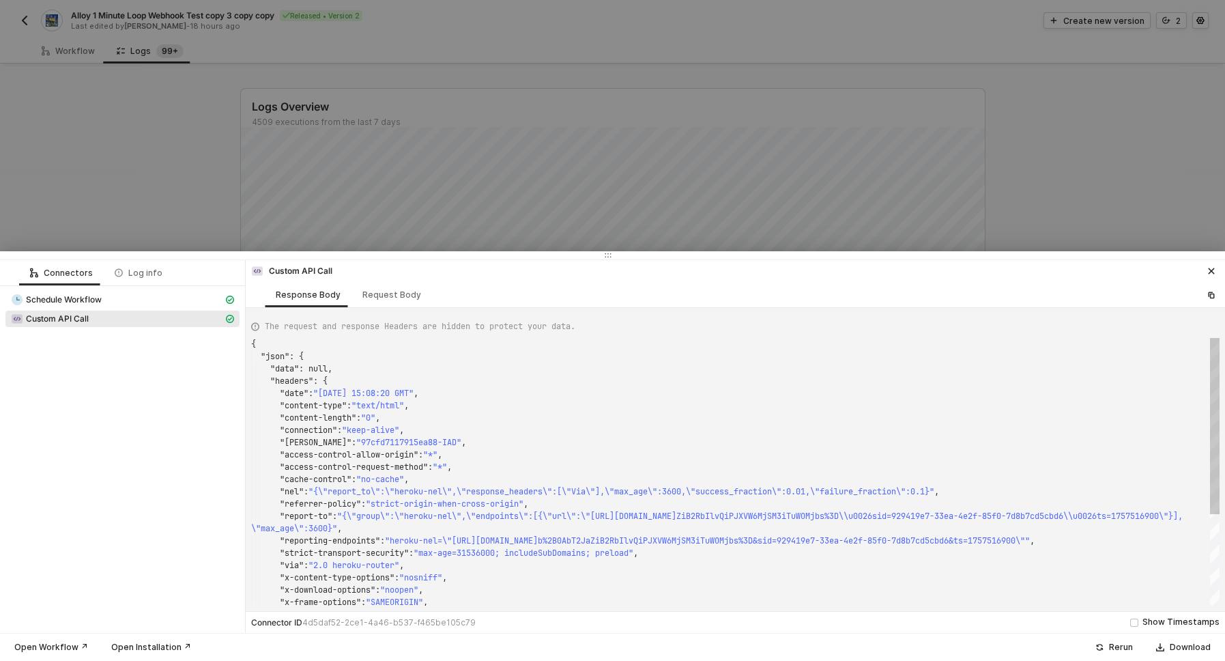
scroll to position [123, 0]
click at [1012, 208] on div at bounding box center [612, 330] width 1225 height 661
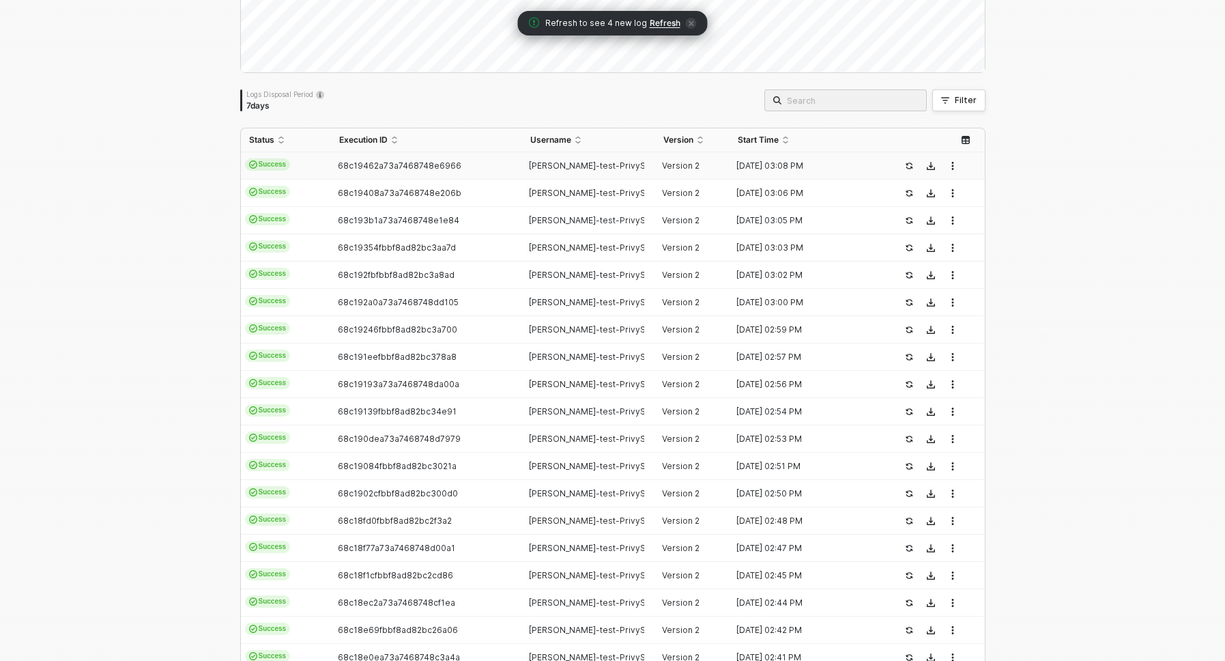
scroll to position [305, 0]
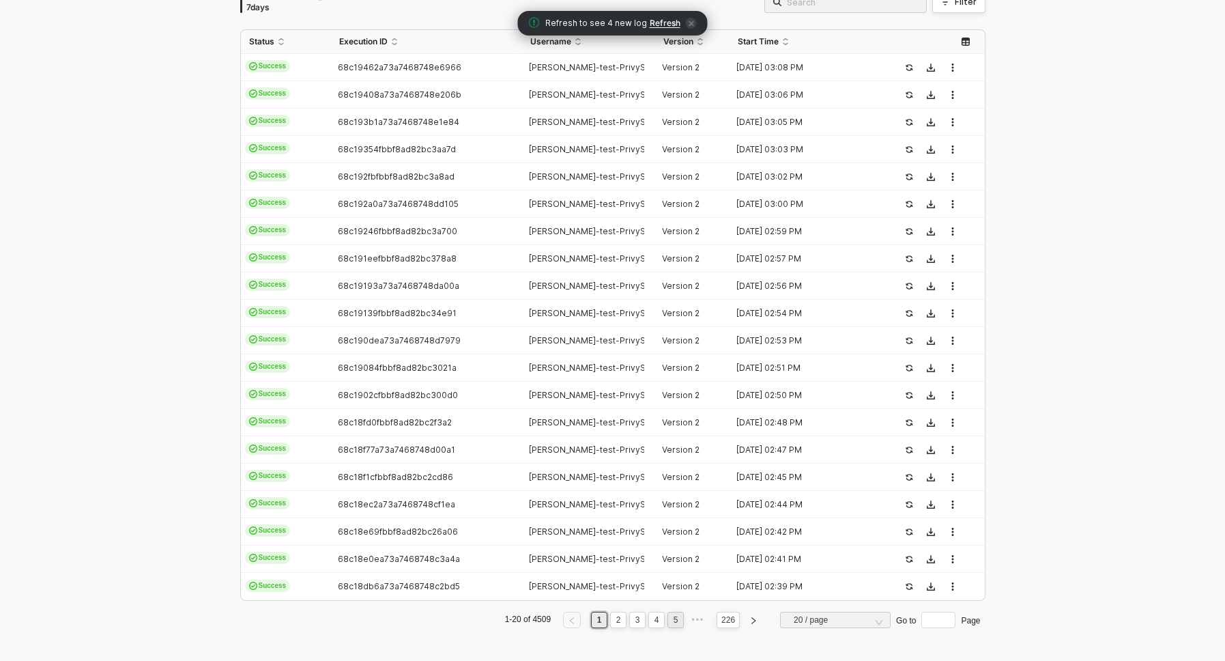
click at [672, 621] on link "5" at bounding box center [676, 619] width 13 height 15
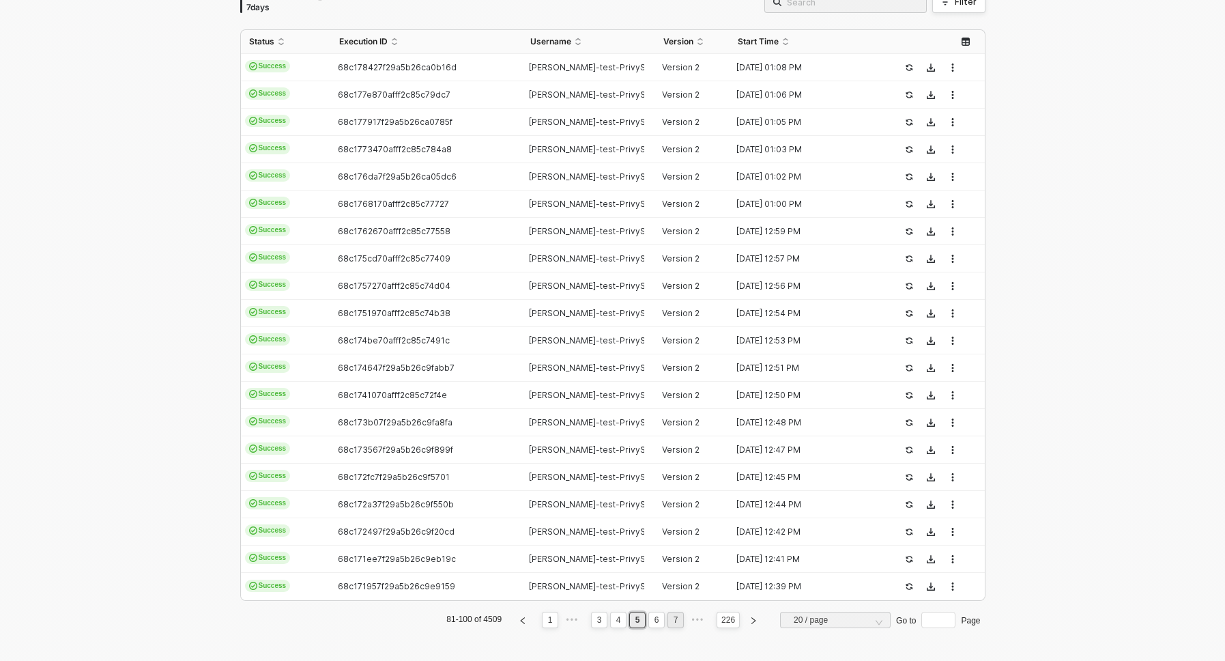
click at [675, 621] on link "7" at bounding box center [676, 619] width 13 height 15
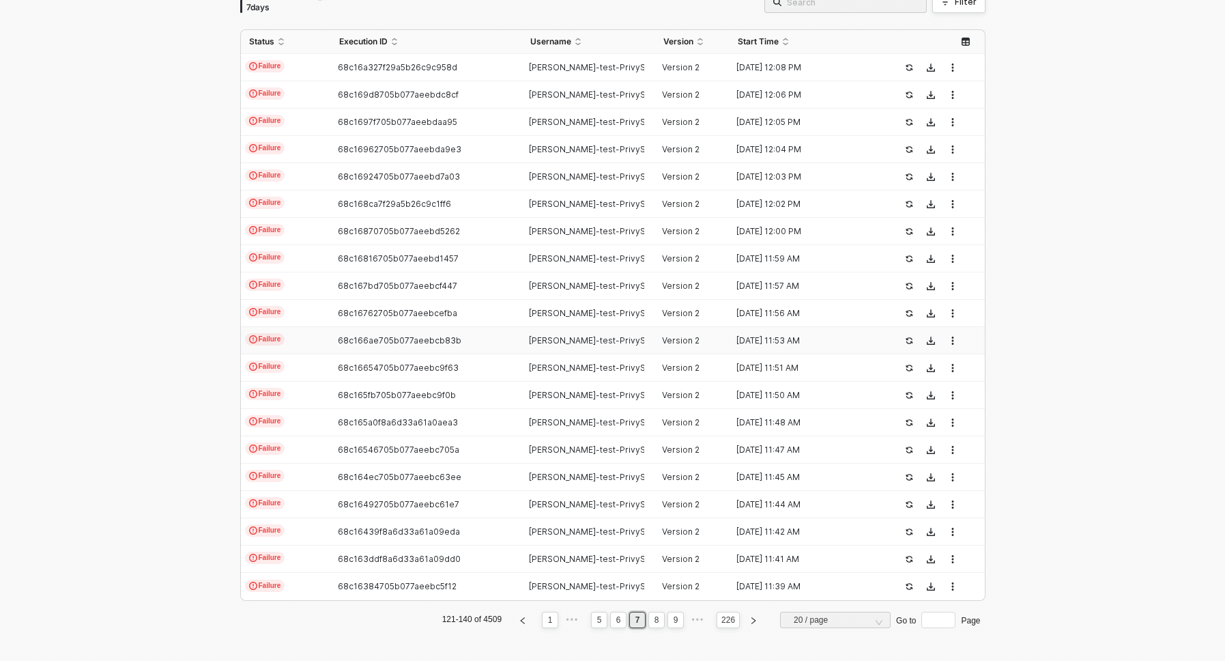
click at [507, 343] on div "68c166ae705b077aeebcb83b" at bounding box center [421, 340] width 180 height 11
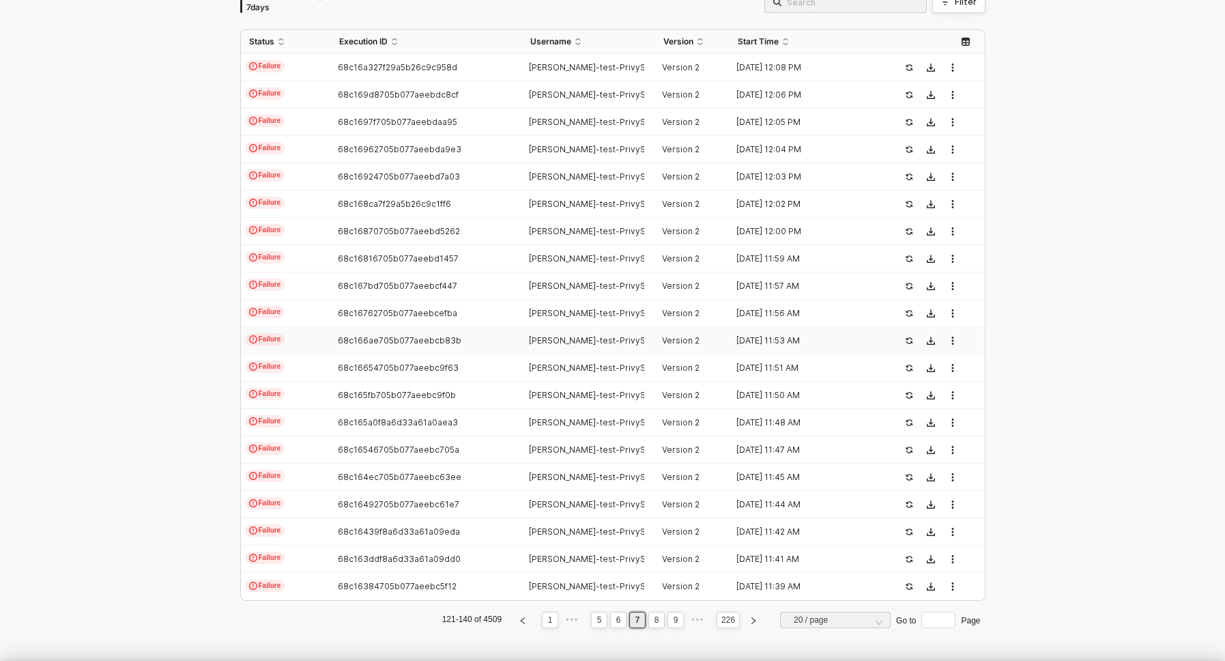
scroll to position [61, 0]
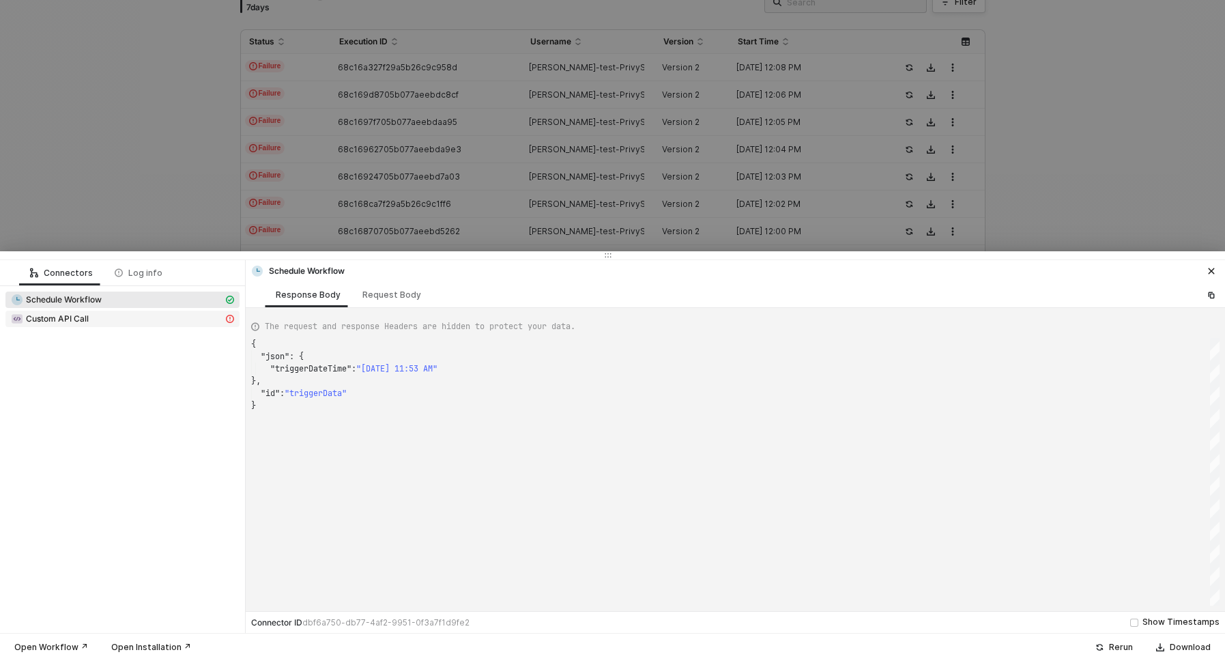
click at [105, 317] on div "Custom API Call" at bounding box center [117, 319] width 212 height 12
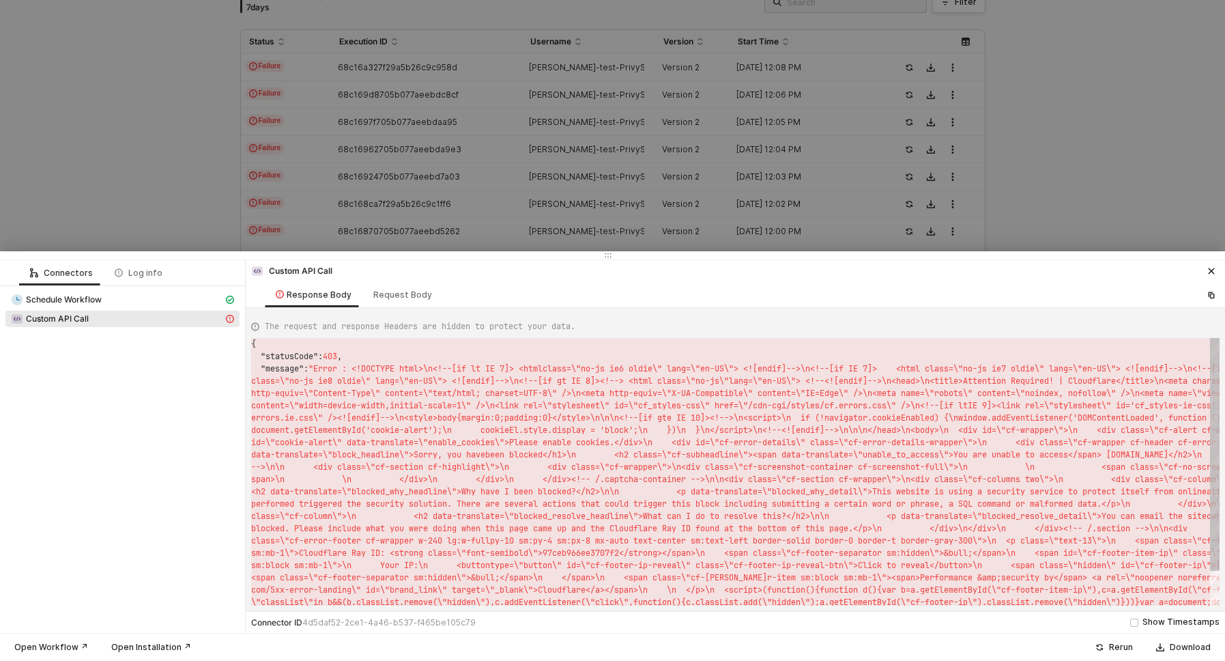
scroll to position [25, 0]
click at [518, 550] on span "semibold\">97ceb966ee3707f2</strong></span>\n <" at bounding box center [609, 553] width 239 height 11
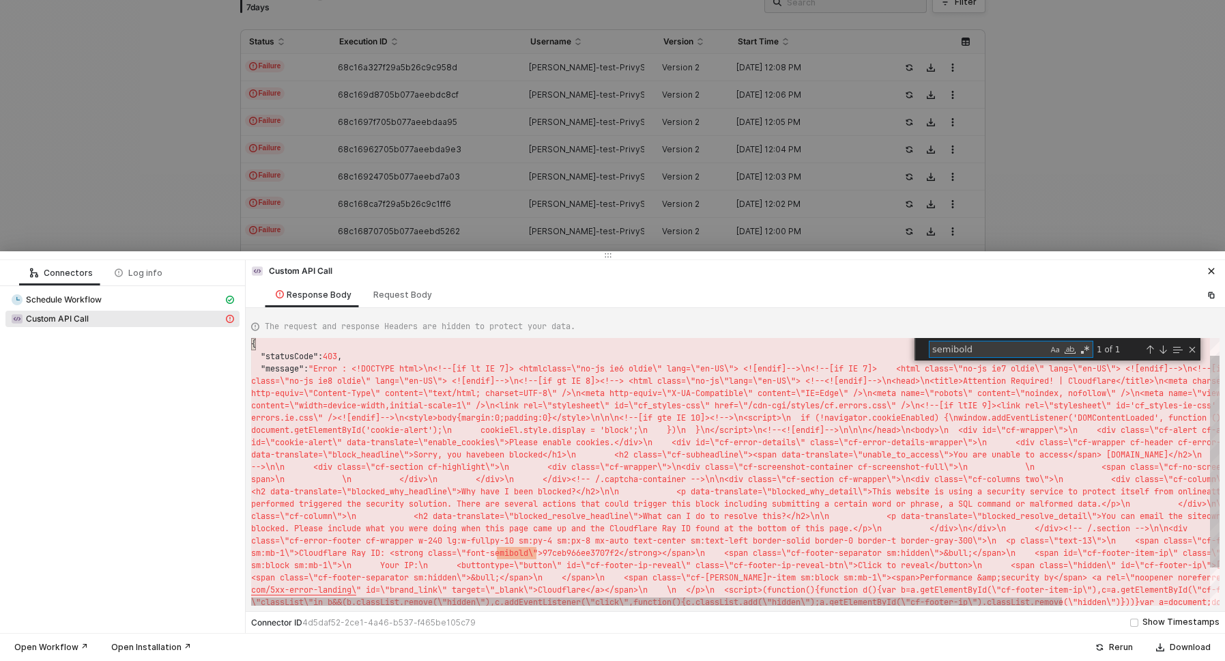
type textarea "e blocked. Please include what you were doing when this page came up and the Cl…"
type textarea "c"
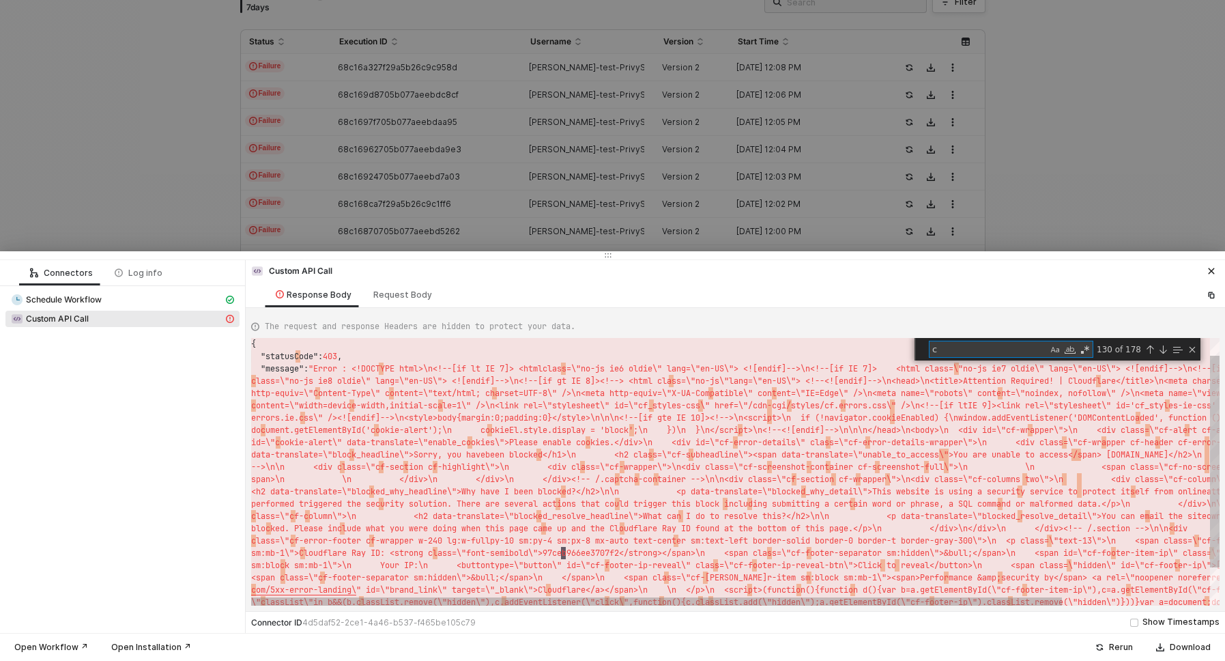
type textarea "ing when this page came up and the Cloudflare Ray ID found at the bottom of thi…"
type textarea "cl"
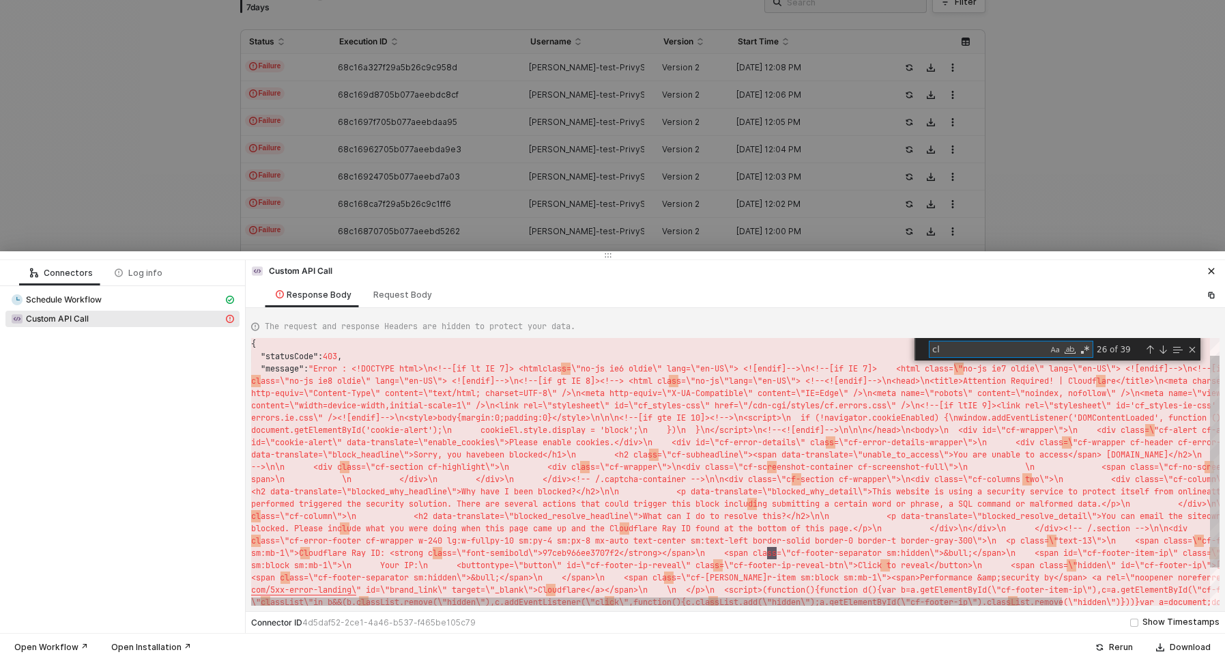
type textarea "cf-footer-item-ip\" class=\"cf-footer-item hidden sm:block sm:mb-1\">\n Your IP…"
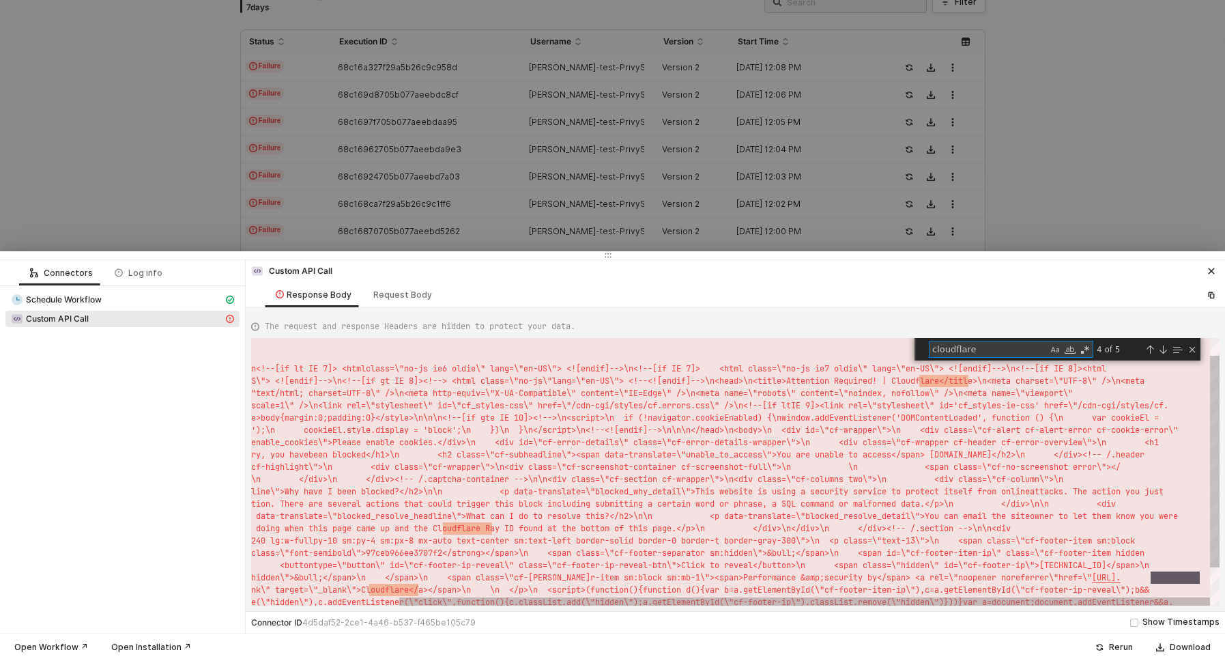
scroll to position [0, 1126]
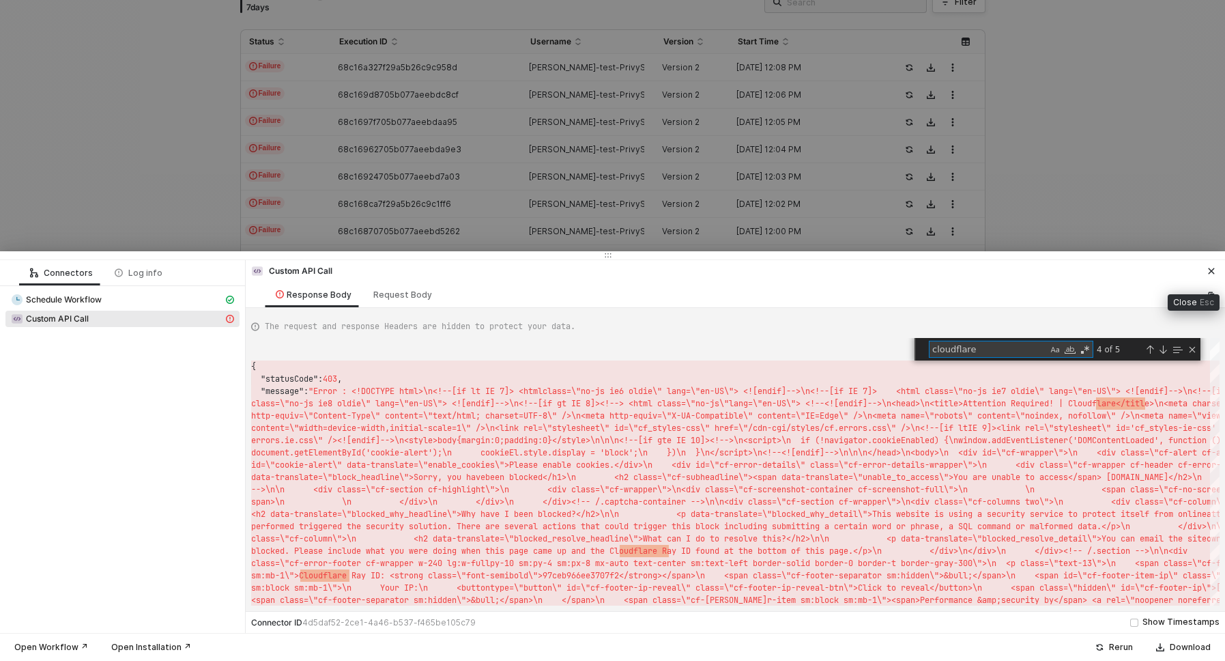
type textarea "cloudflare"
click at [1212, 271] on icon "icon-close" at bounding box center [1212, 271] width 6 height 6
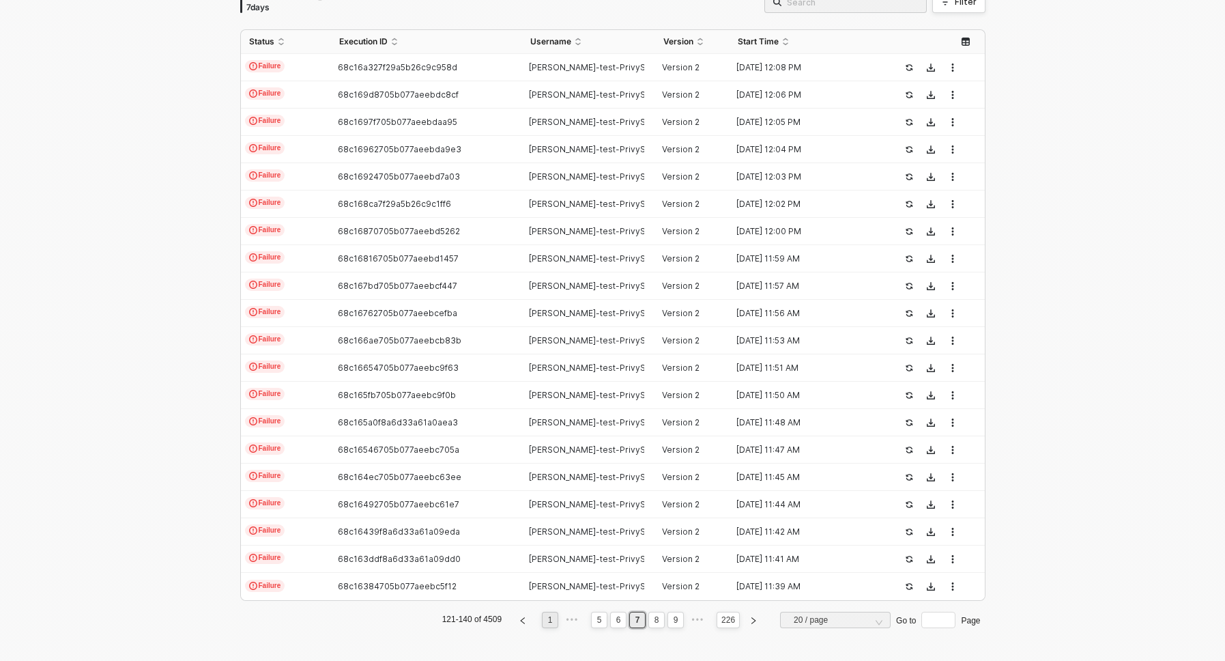
click at [548, 618] on link "1" at bounding box center [550, 619] width 13 height 15
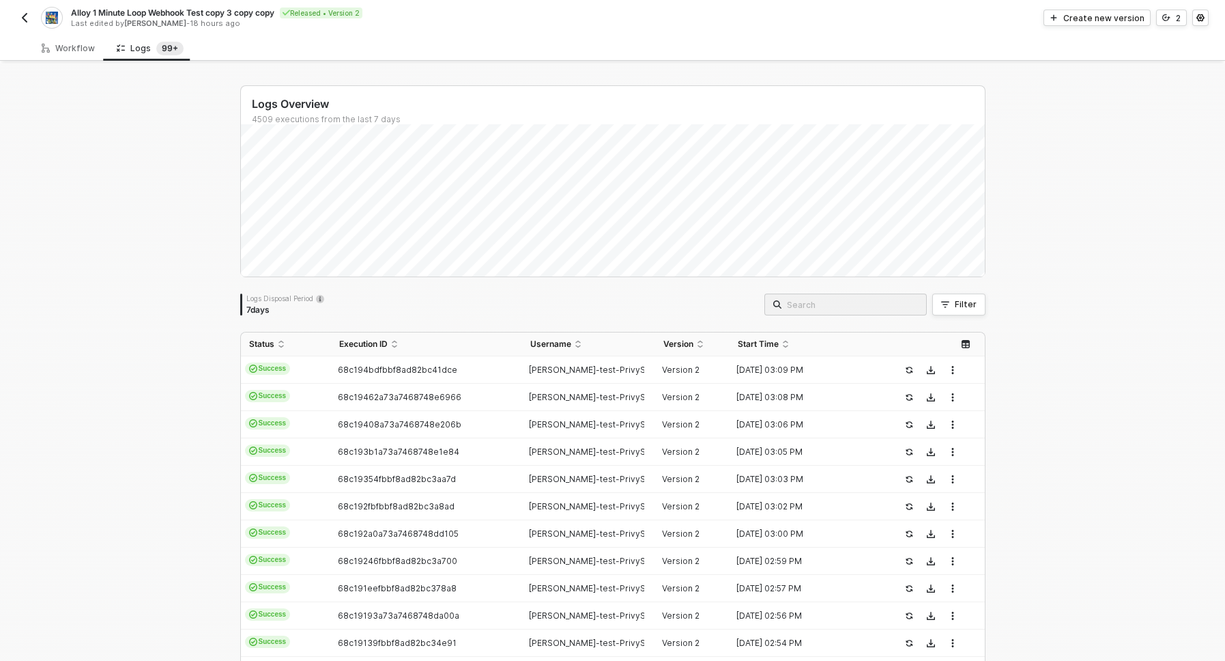
scroll to position [0, 0]
click at [152, 418] on div "Logs Overview 4509 executions from the last 7 days Logs Disposal Period 7 days …" at bounding box center [612, 516] width 1225 height 900
click at [649, 375] on td "mullins-test-PrivySo..." at bounding box center [588, 372] width 133 height 27
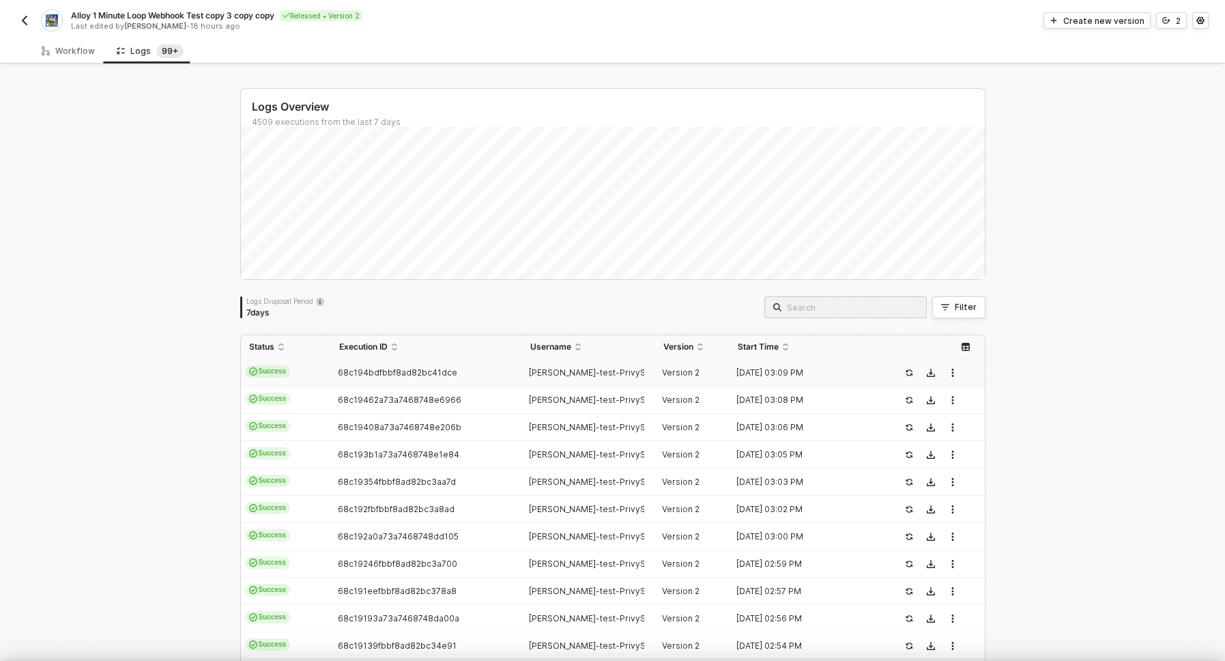
scroll to position [61, 0]
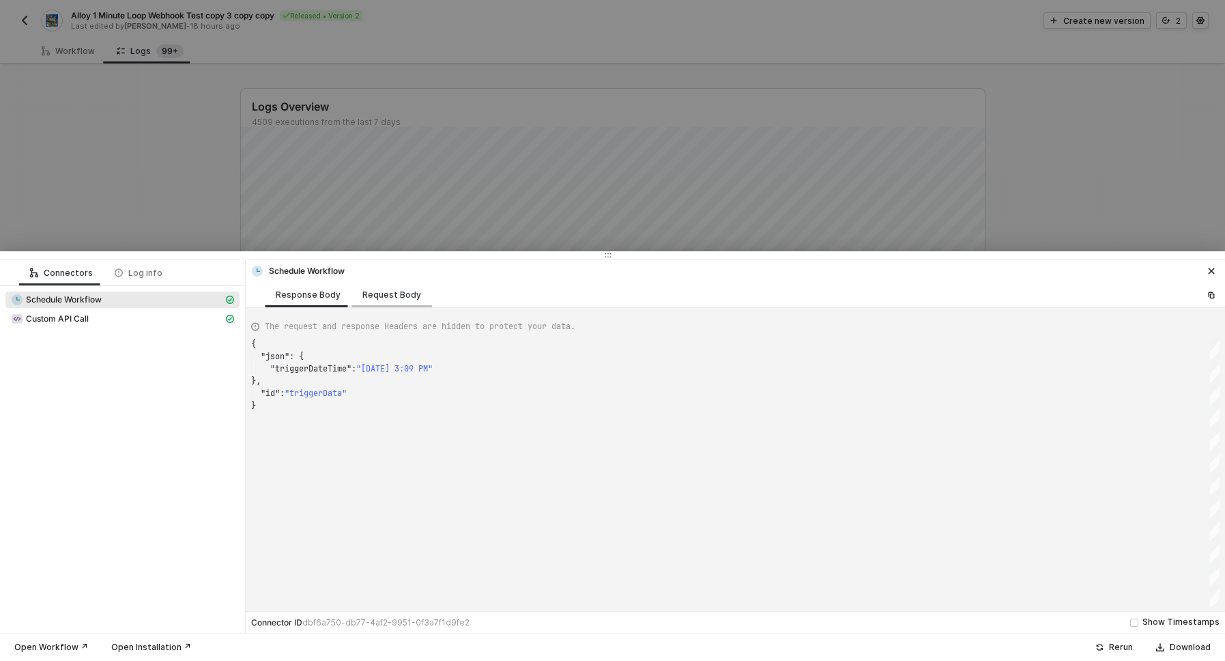
click at [386, 289] on div "Request Body" at bounding box center [392, 294] width 59 height 11
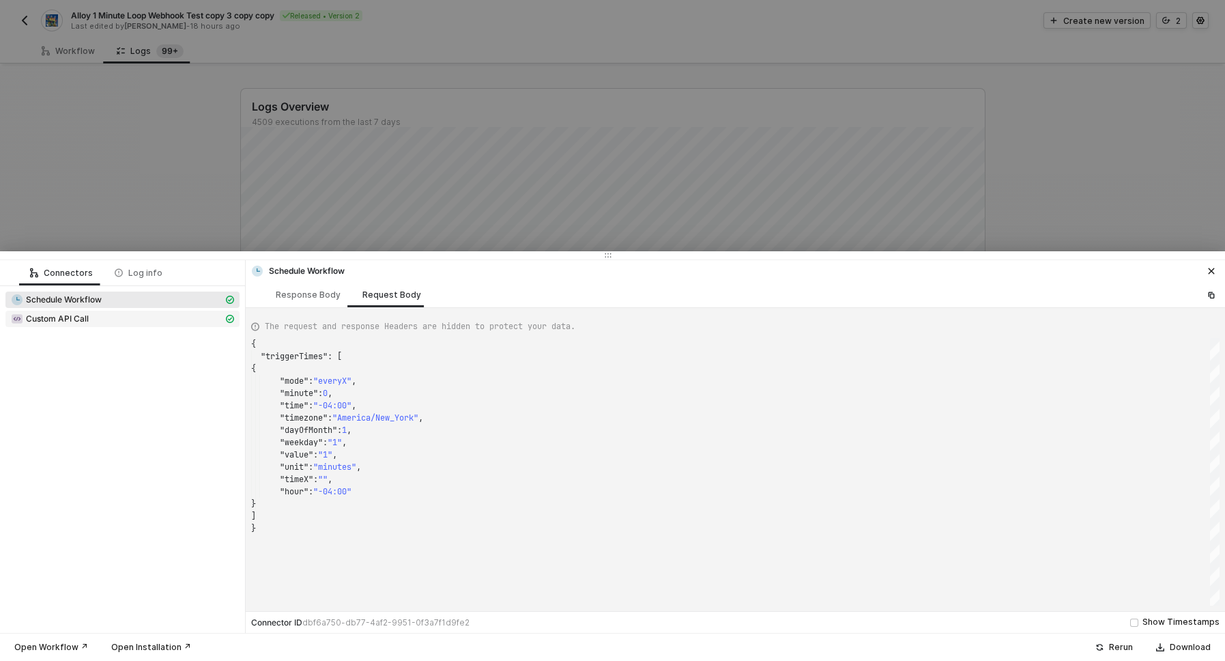
click at [117, 322] on div "Custom API Call" at bounding box center [117, 319] width 212 height 12
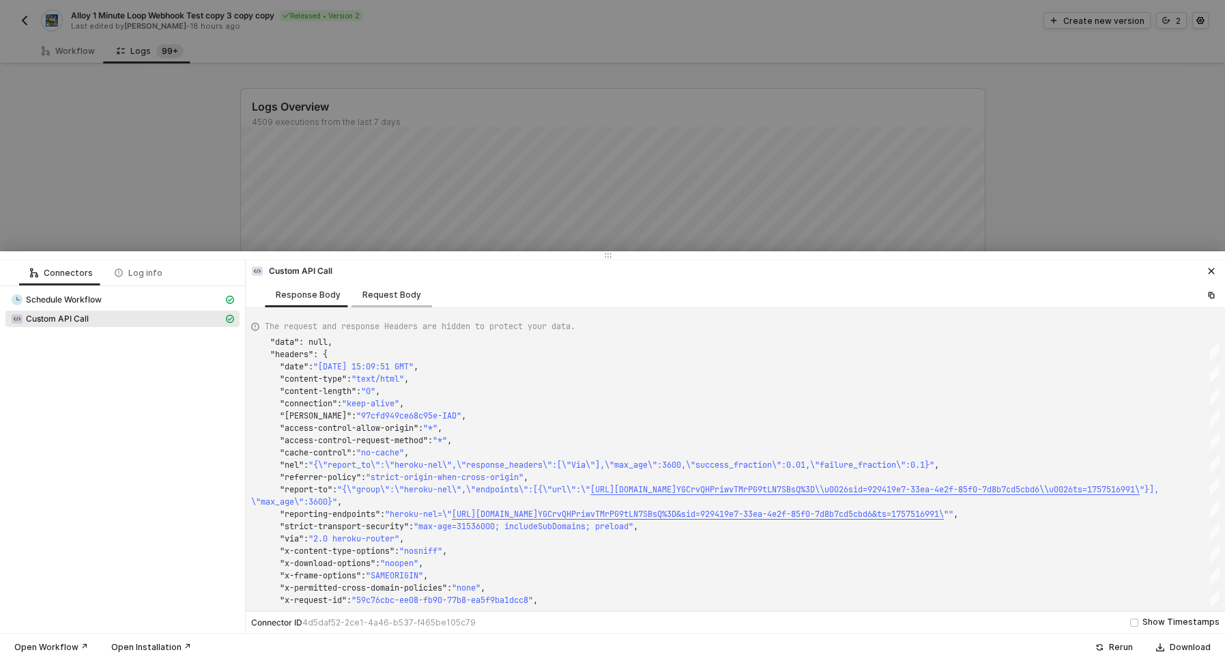
click at [383, 294] on div "Request Body" at bounding box center [392, 294] width 59 height 11
type textarea "{ "requestMethod": "POST", "authentication": "headerAuth", "url": "https://noti…"
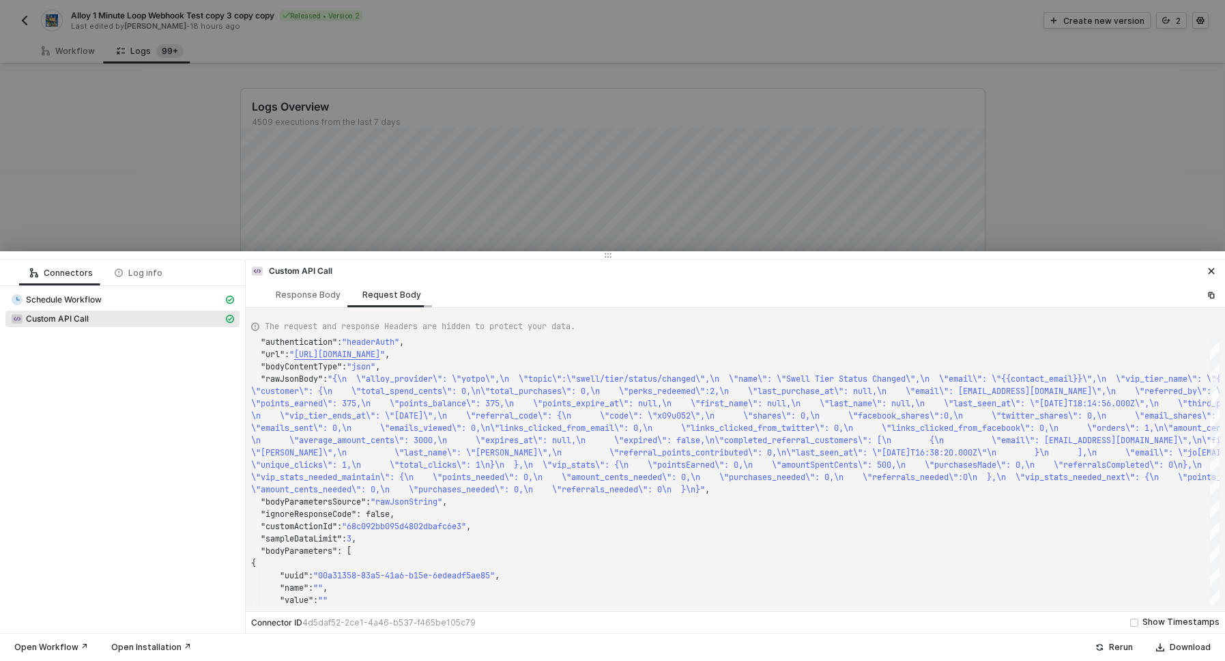
scroll to position [305, 0]
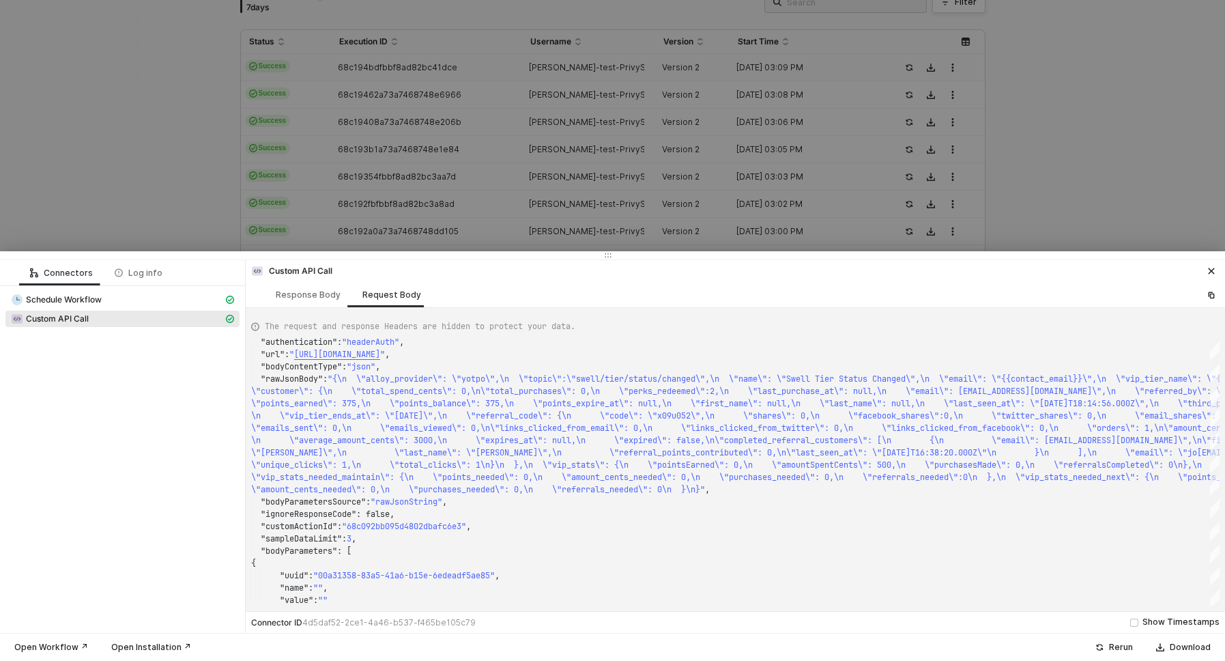
click at [574, 175] on div at bounding box center [612, 330] width 1225 height 661
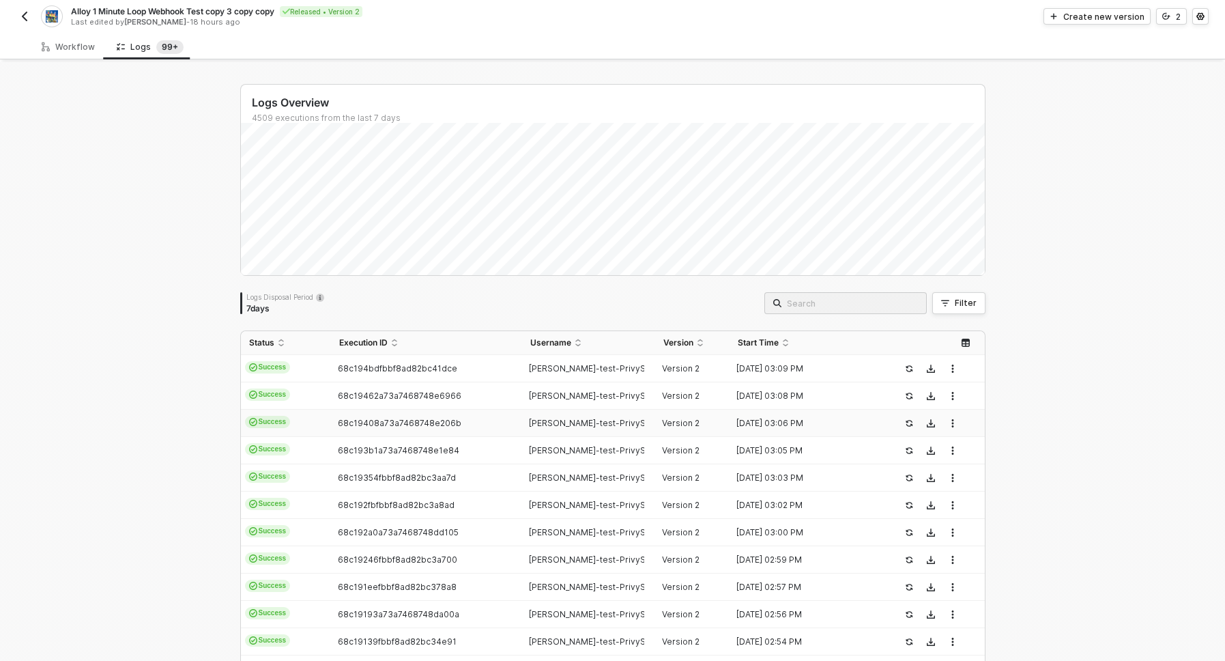
scroll to position [0, 0]
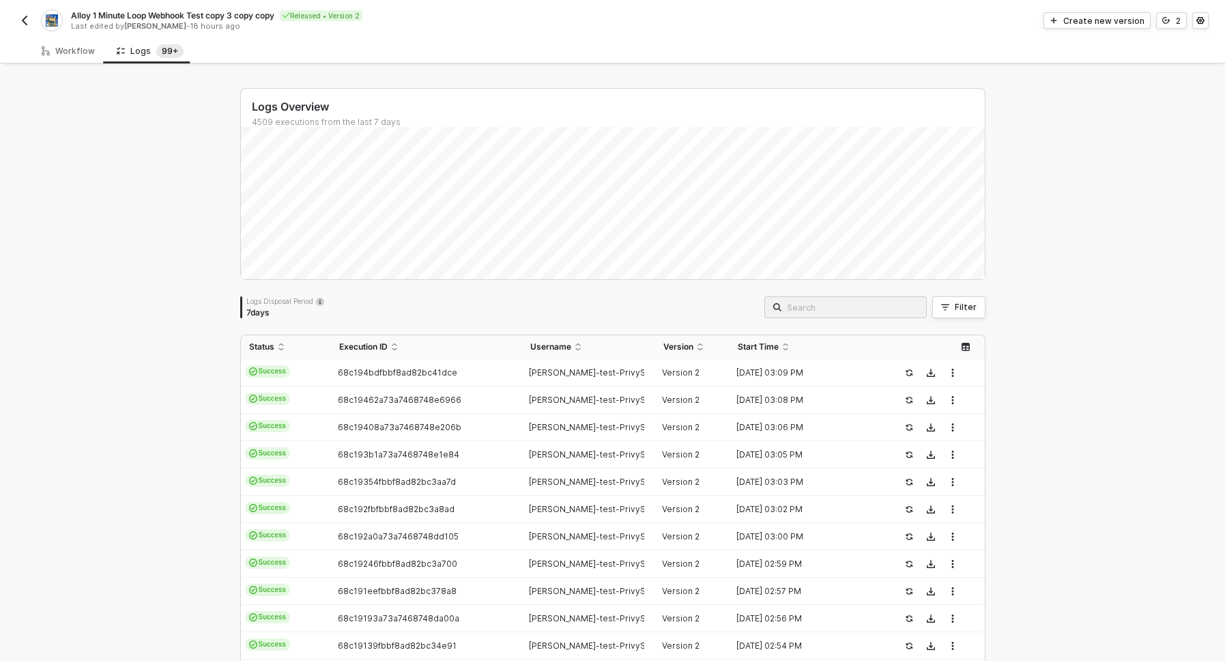
click at [151, 365] on div "Logs Overview 4509 executions from the last 7 days Sat 6 Success 915 Failure 0 …" at bounding box center [612, 516] width 1225 height 900
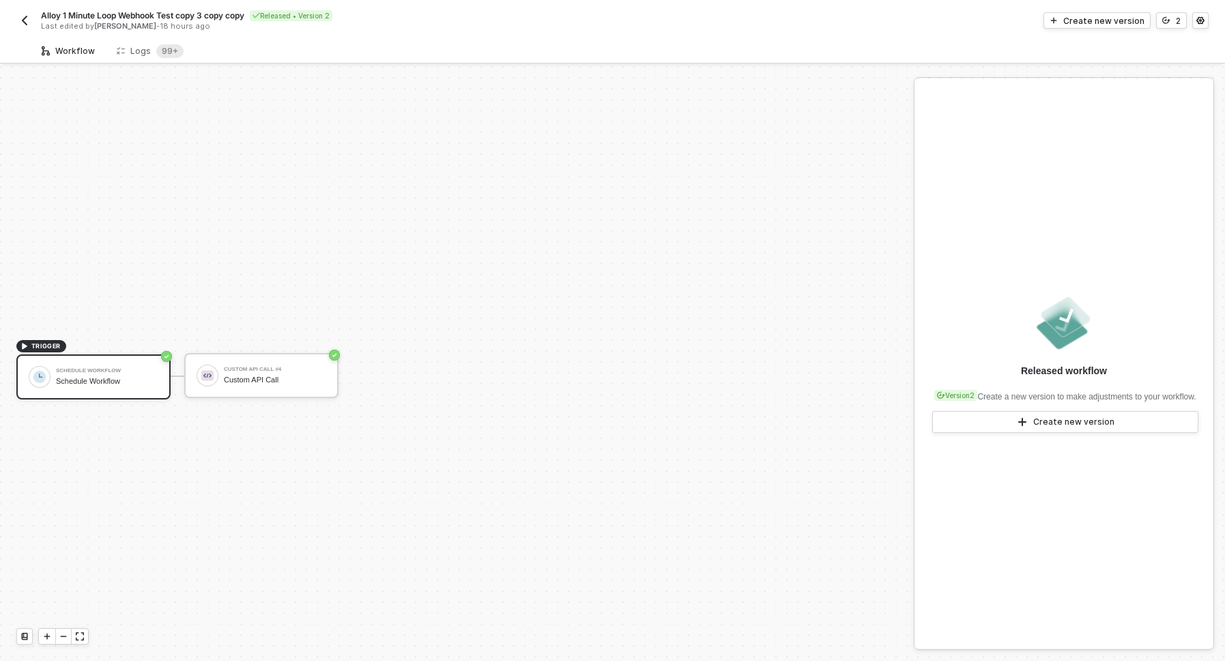
scroll to position [25, 0]
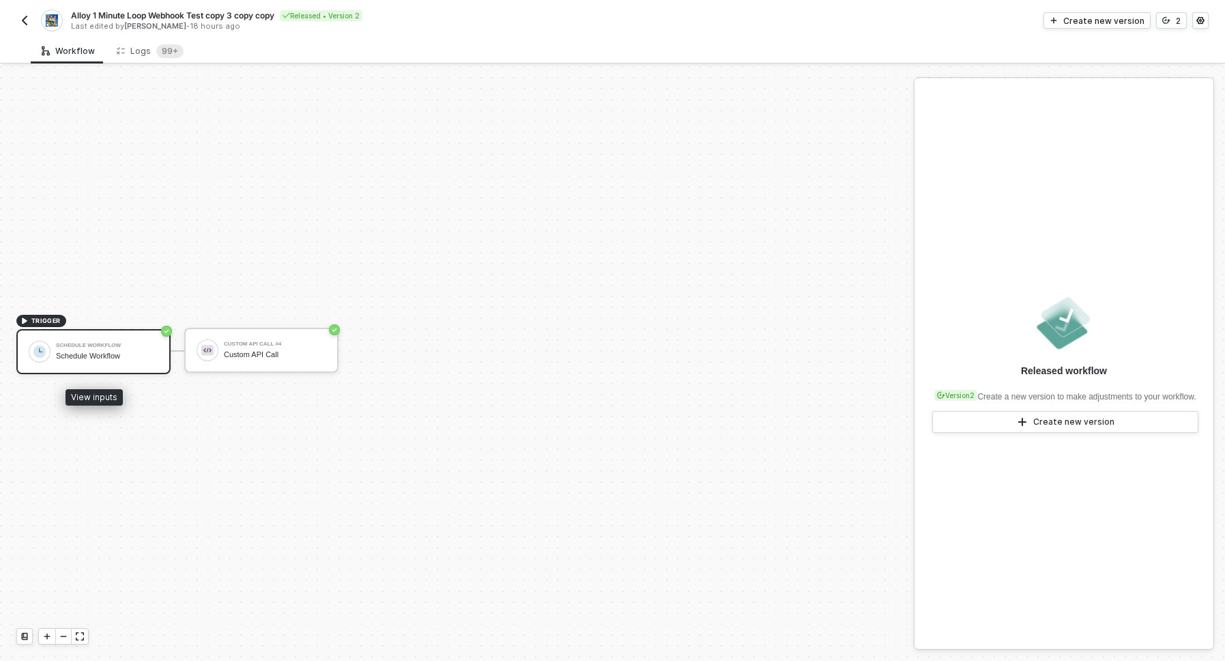
click at [115, 352] on div "Schedule Workflow" at bounding box center [107, 356] width 102 height 9
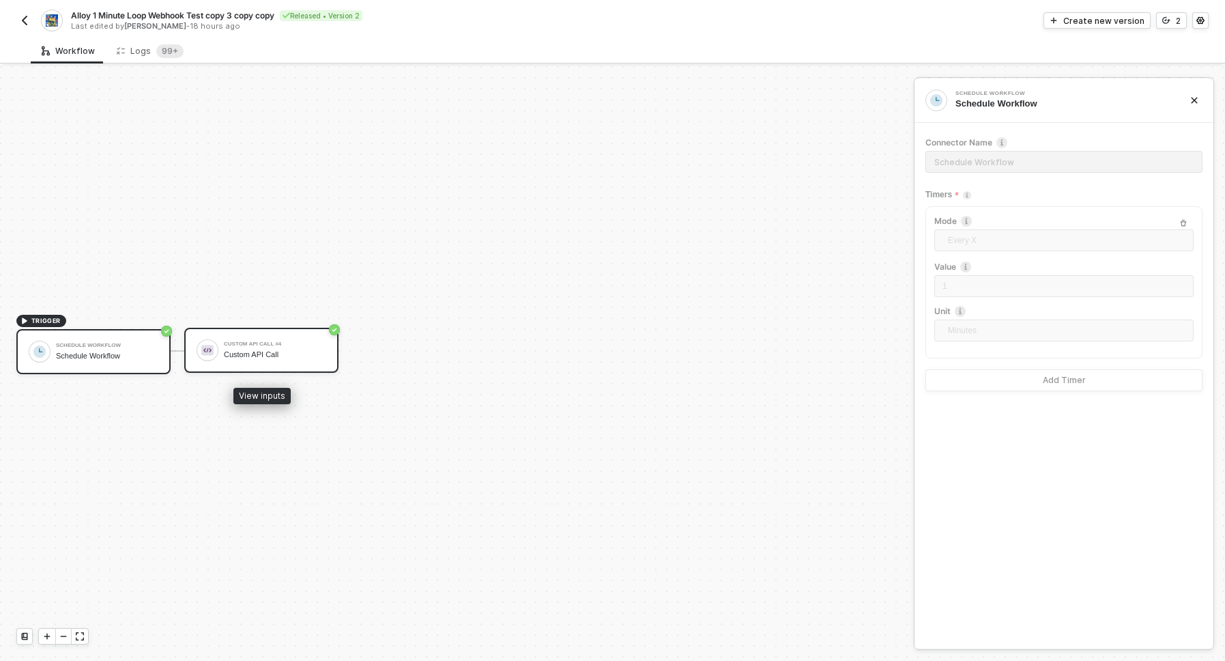
click at [302, 359] on div "Custom API Call #4 Custom API Call" at bounding box center [275, 350] width 102 height 26
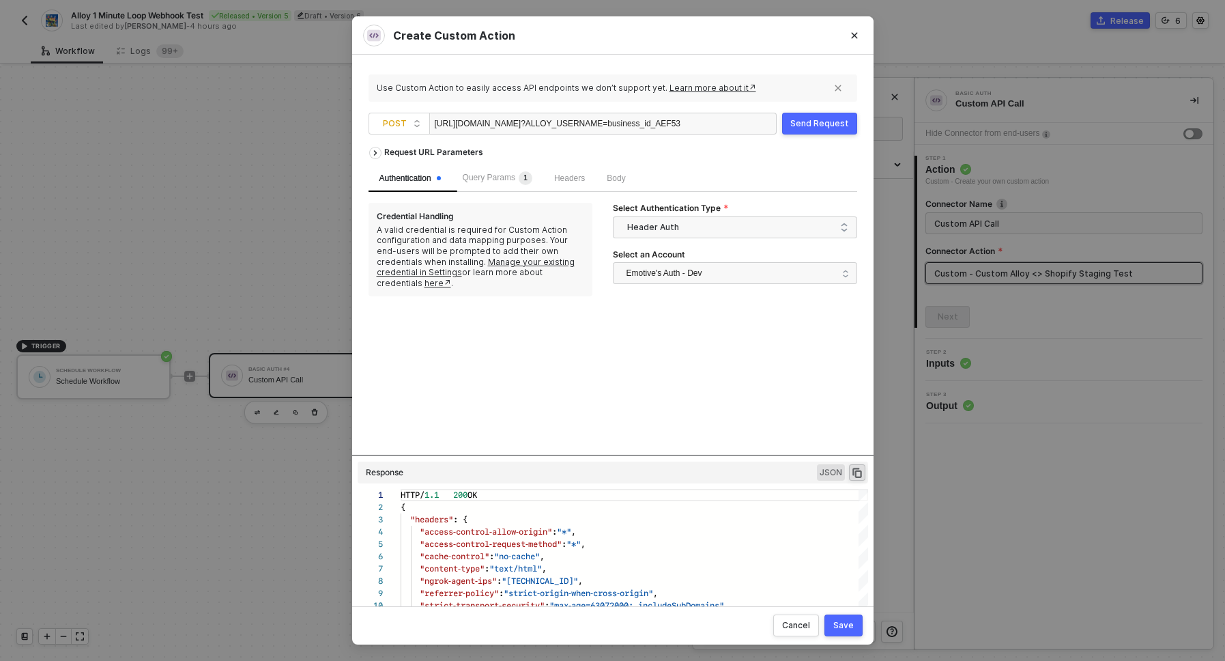
scroll to position [123, 0]
click at [798, 384] on div "Request URL Parameters Authentication Query Params 1 Headers Body Credential Ha…" at bounding box center [613, 297] width 489 height 315
click at [429, 421] on div "Request URL Parameters Authentication Query Params 1 Headers Body Credential Ha…" at bounding box center [613, 297] width 489 height 315
click at [488, 380] on div "Request URL Parameters Authentication Query Params 1 Headers Body Credential Ha…" at bounding box center [613, 297] width 489 height 315
click at [457, 389] on div "Request URL Parameters Authentication Query Params 1 Headers Body Credential Ha…" at bounding box center [613, 297] width 489 height 315
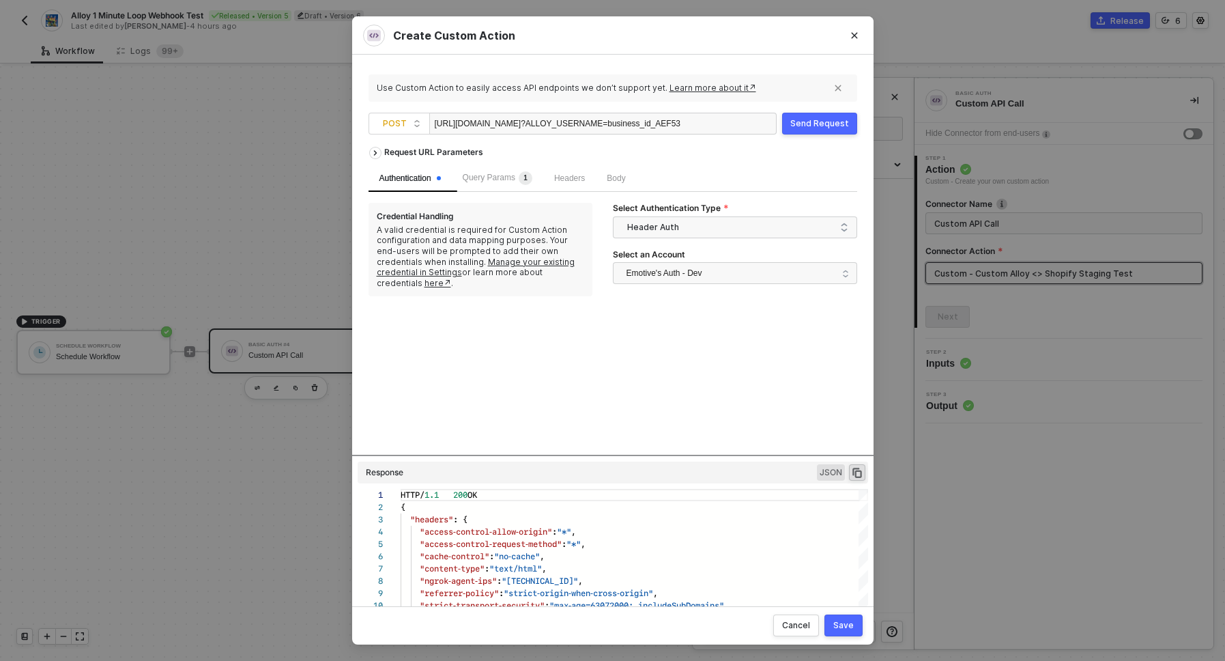
click at [508, 399] on div "Request URL Parameters Authentication Query Params 1 Headers Body Credential Ha…" at bounding box center [613, 297] width 489 height 315
